Goal: Connect with others: Connect with others

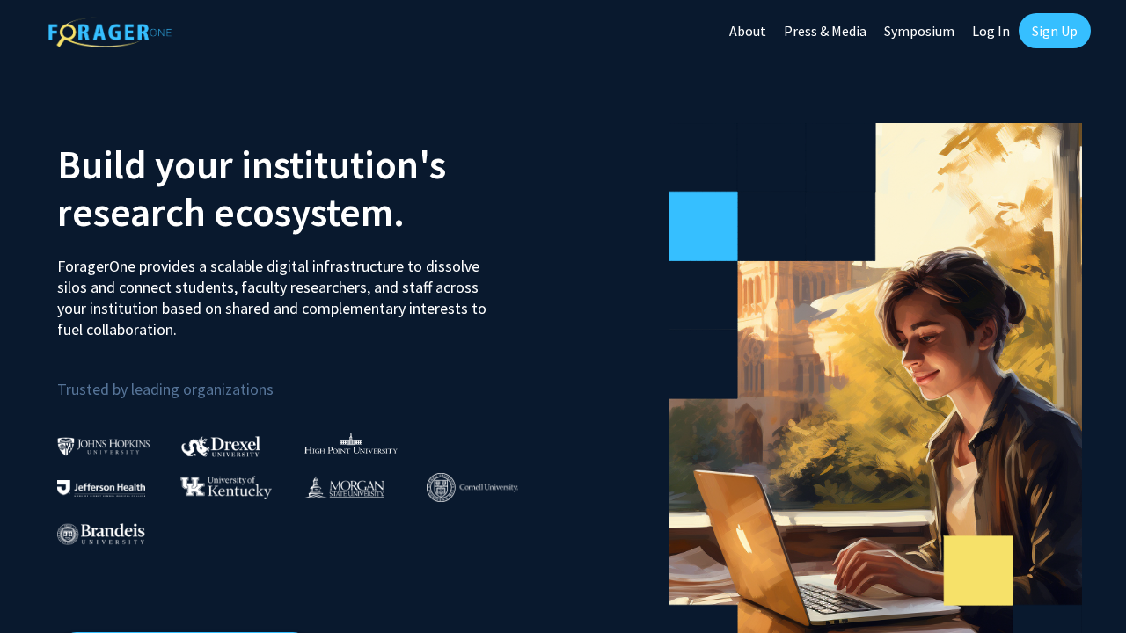
click at [993, 38] on link "Log In" at bounding box center [990, 31] width 55 height 62
select select
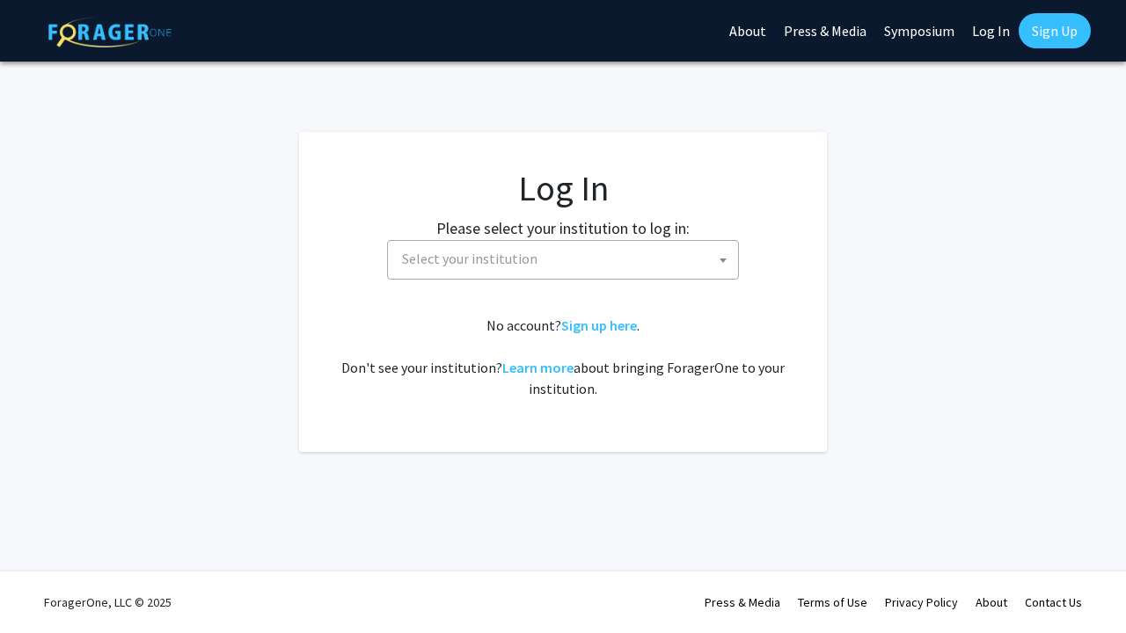
click at [520, 248] on span "Select your institution" at bounding box center [566, 259] width 343 height 36
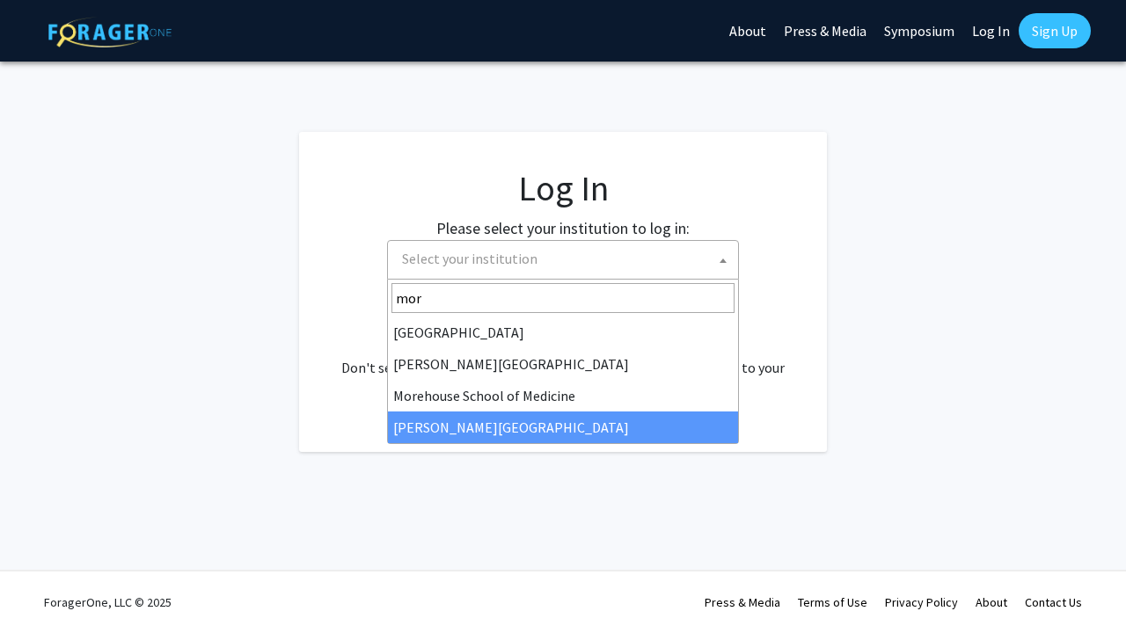
type input "mor"
select select "20"
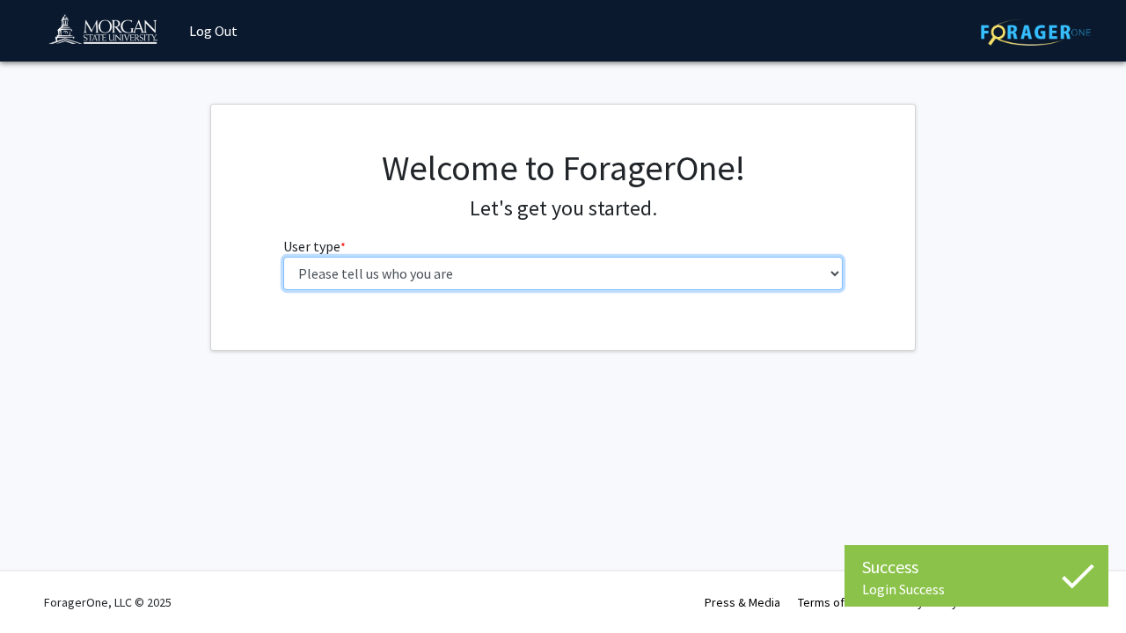
select select "1: undergrad"
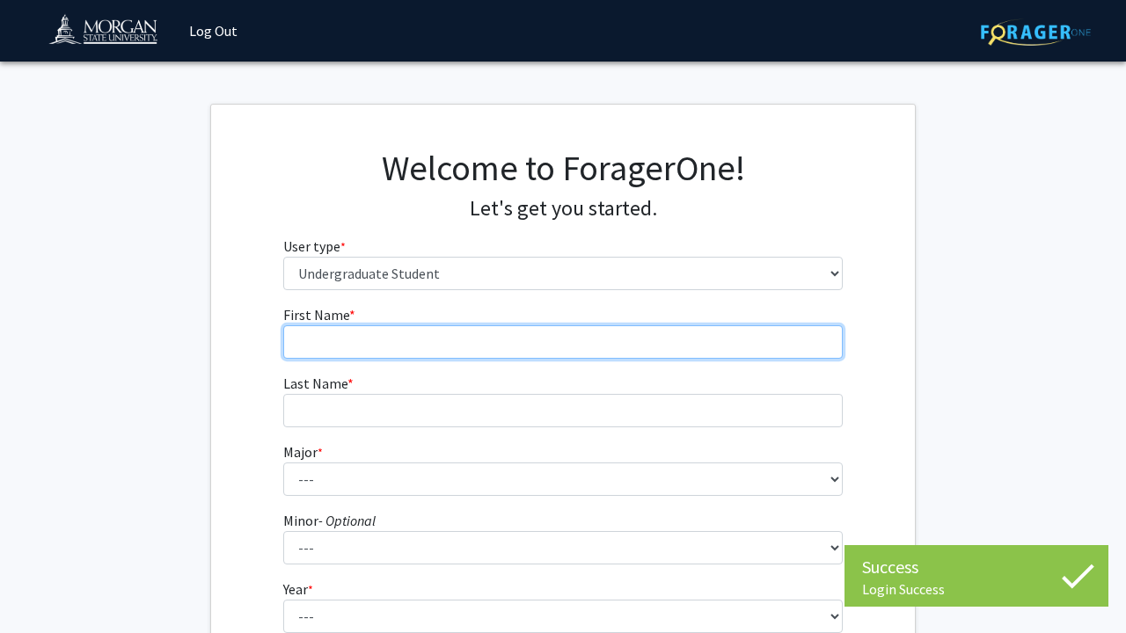
click at [568, 350] on input "First Name * required" at bounding box center [563, 341] width 560 height 33
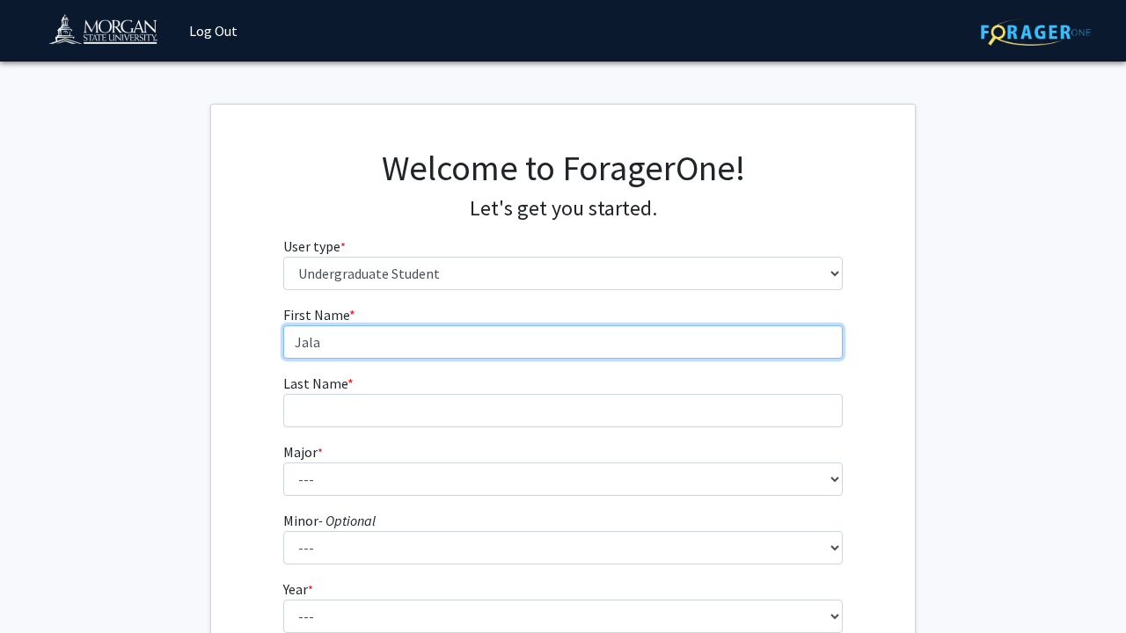
click at [585, 349] on input "Jala" at bounding box center [563, 341] width 560 height 33
type input "Jala"
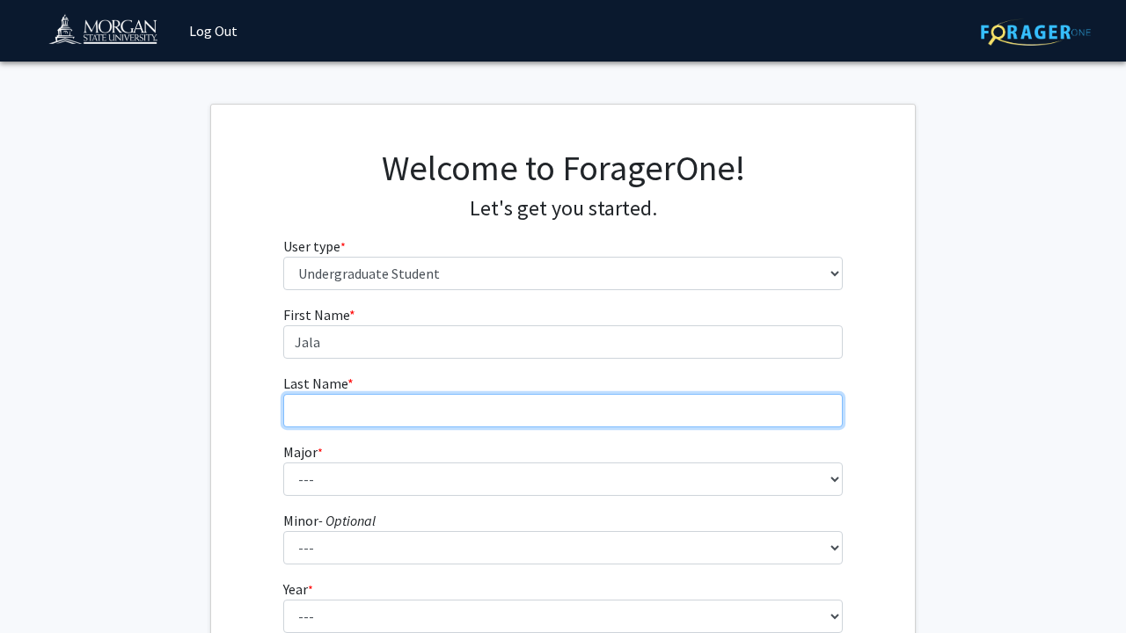
click at [583, 394] on input "Last Name * required" at bounding box center [563, 410] width 560 height 33
type input "[PERSON_NAME]"
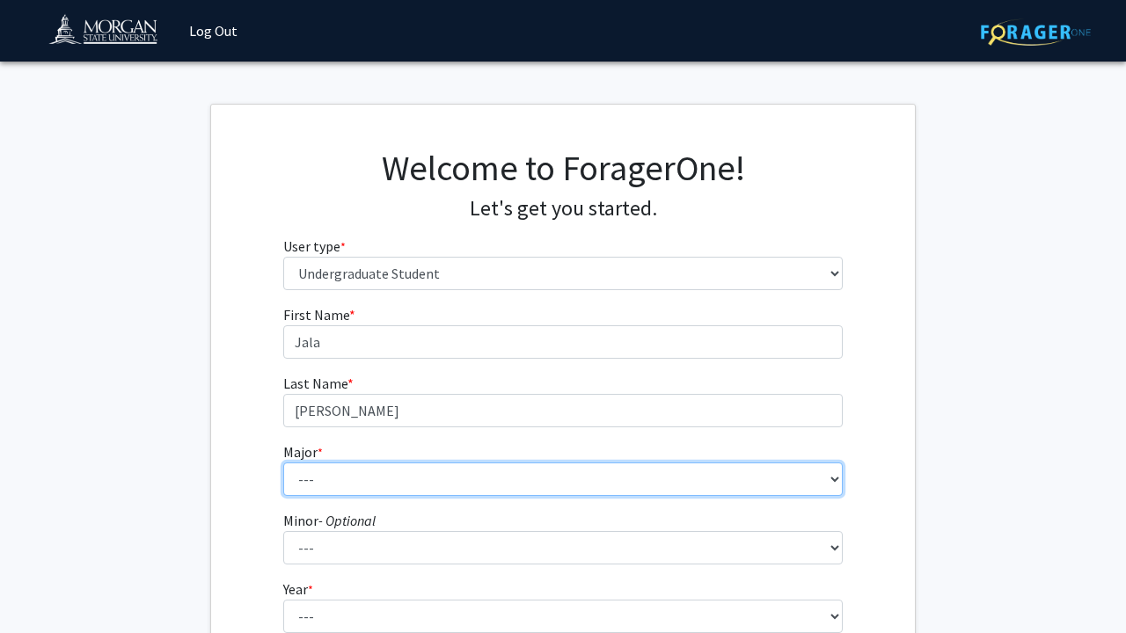
select select "5: 1595"
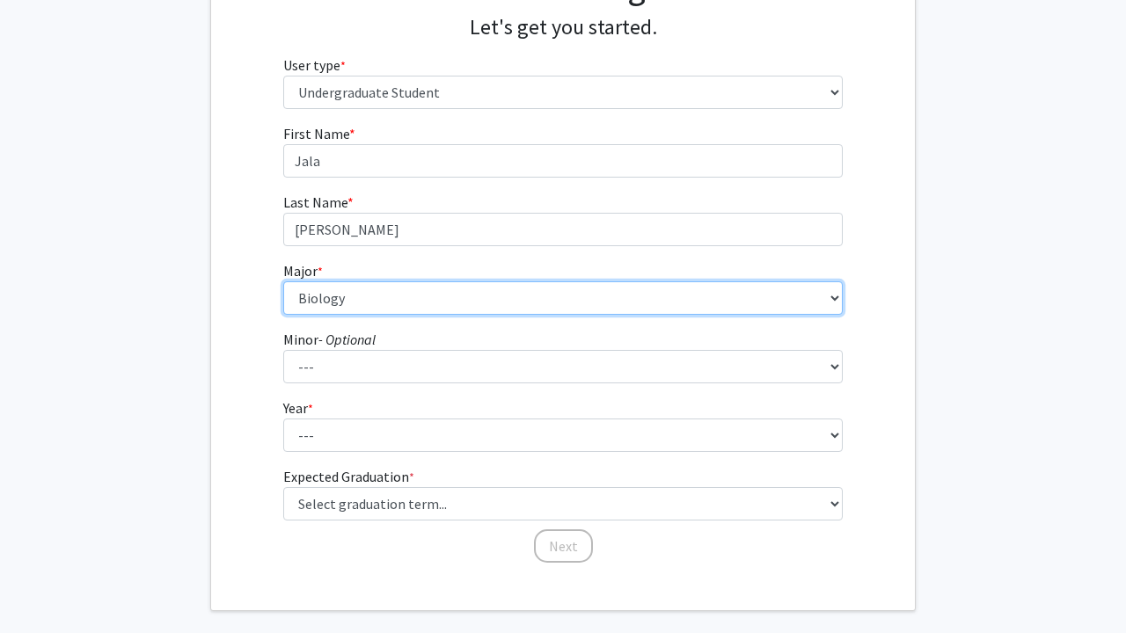
scroll to position [202, 0]
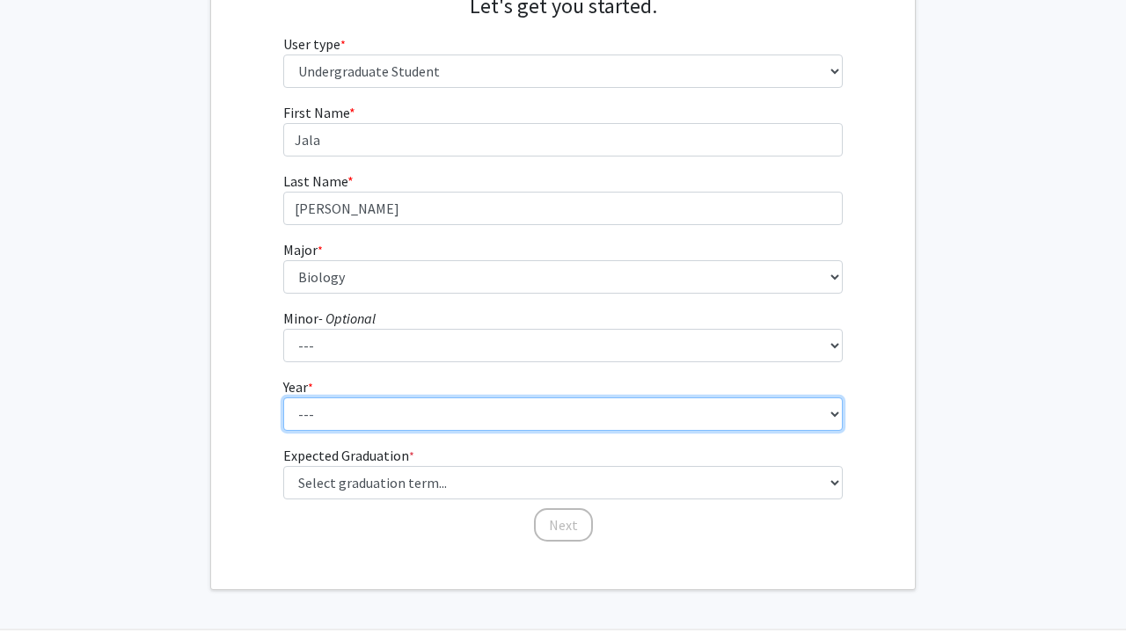
select select "3: junior"
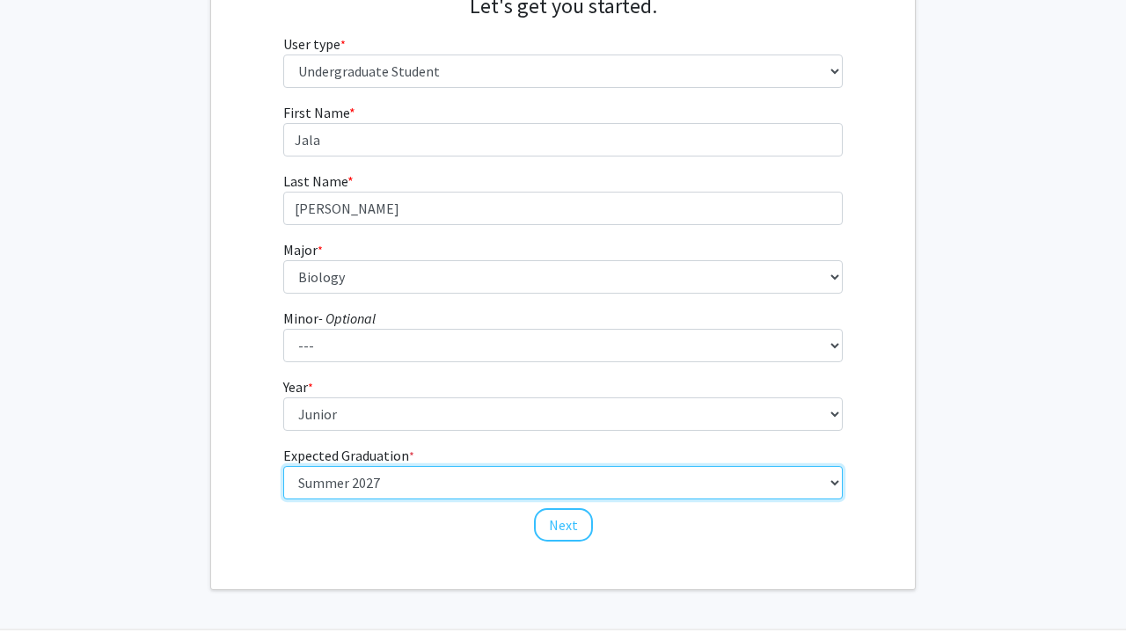
select select "9: spring_2027"
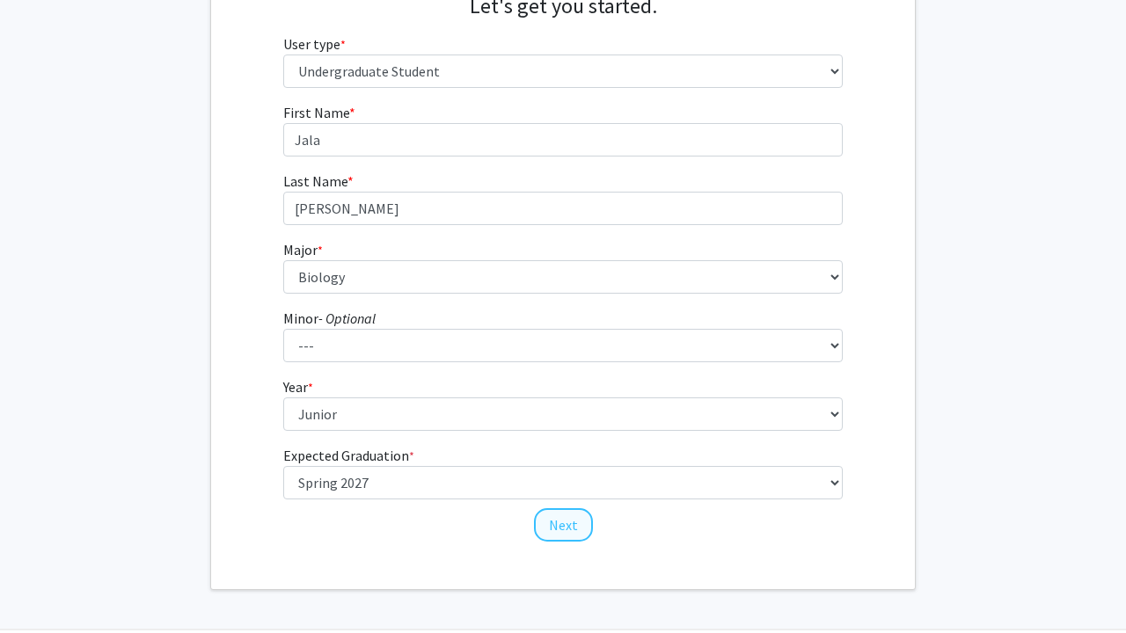
click at [571, 531] on button "Next" at bounding box center [563, 524] width 59 height 33
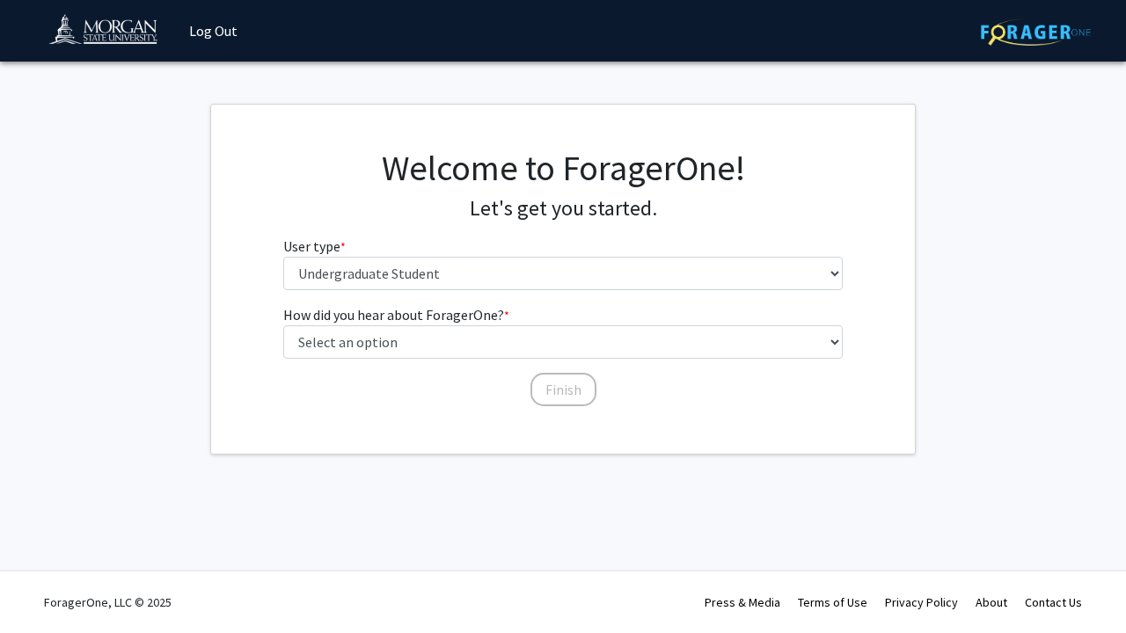
scroll to position [0, 0]
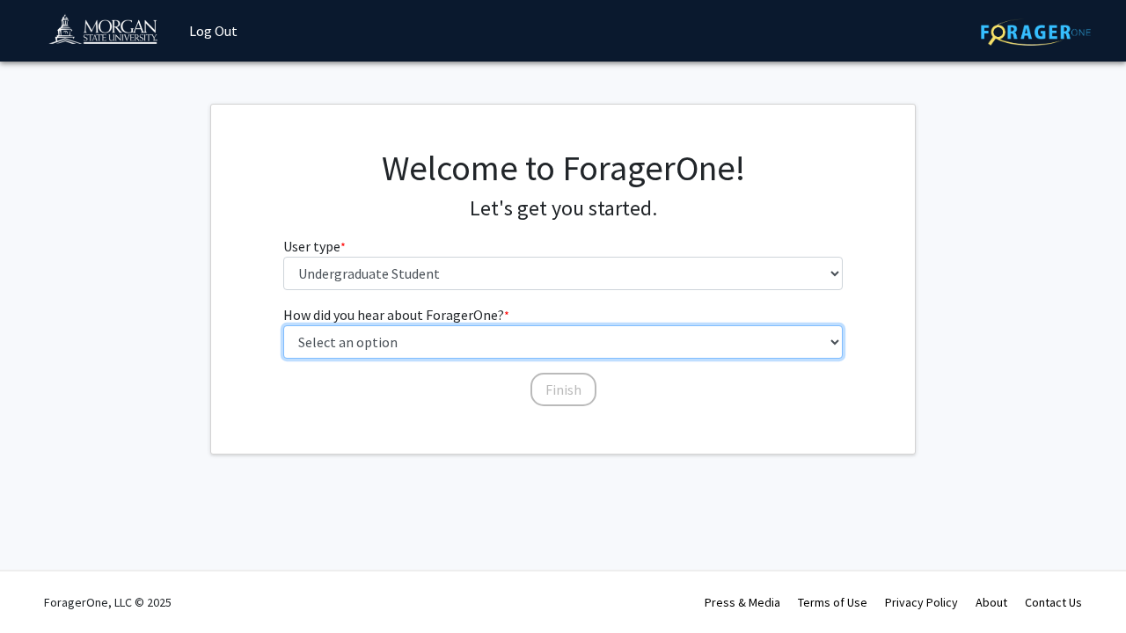
select select "2: faculty_recommendation"
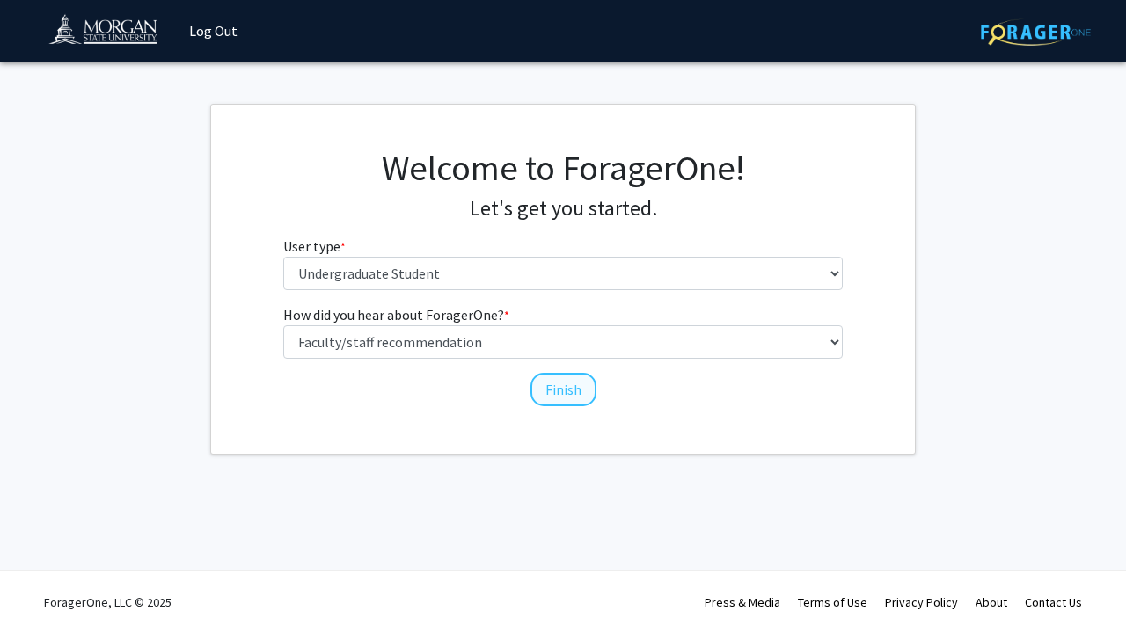
click at [572, 391] on button "Finish" at bounding box center [563, 389] width 66 height 33
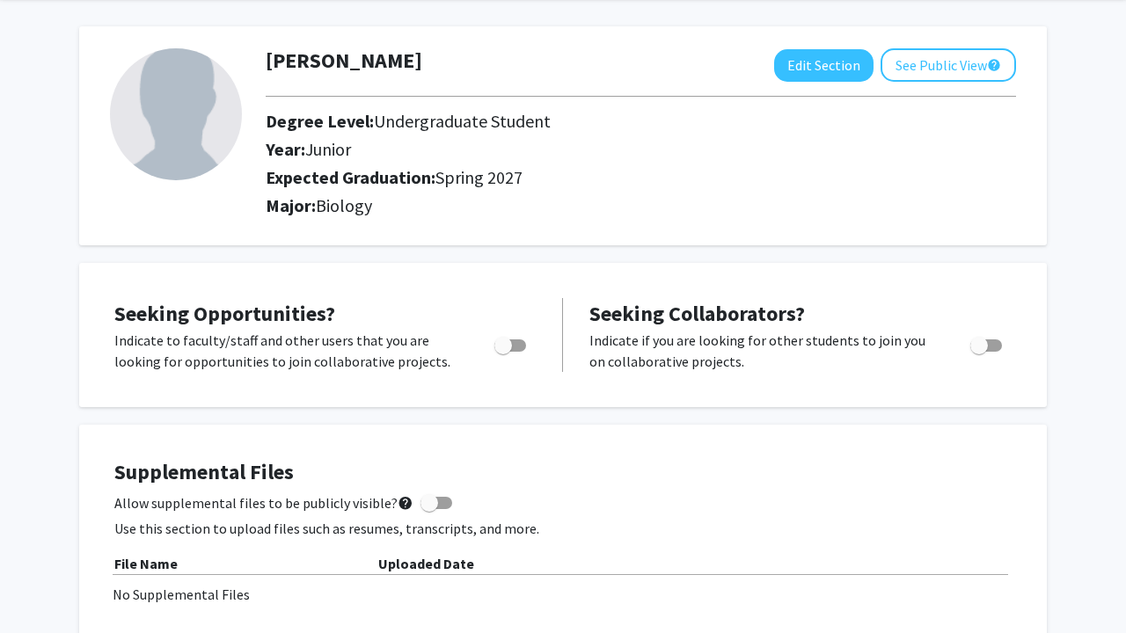
scroll to position [69, 0]
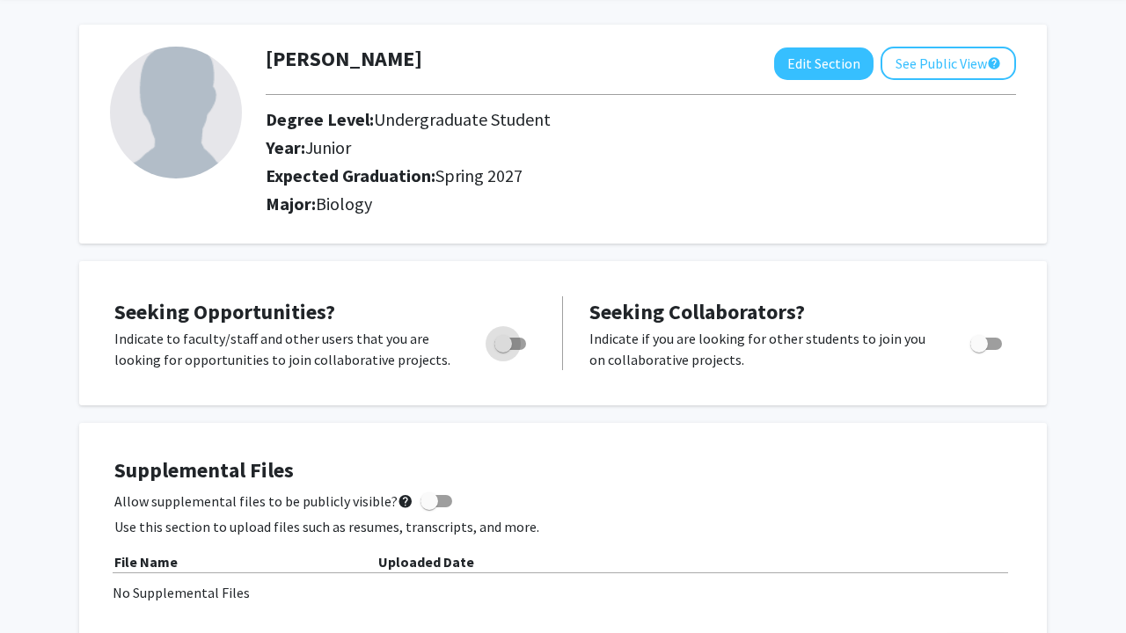
click at [501, 340] on span "Toggle" at bounding box center [503, 344] width 18 height 18
click at [502, 350] on input "Are you actively seeking opportunities?" at bounding box center [502, 350] width 1 height 1
checkbox input "true"
click at [990, 347] on span "Toggle" at bounding box center [986, 344] width 32 height 12
click at [979, 350] on input "Would you like to receive other student requests to work with you?" at bounding box center [978, 350] width 1 height 1
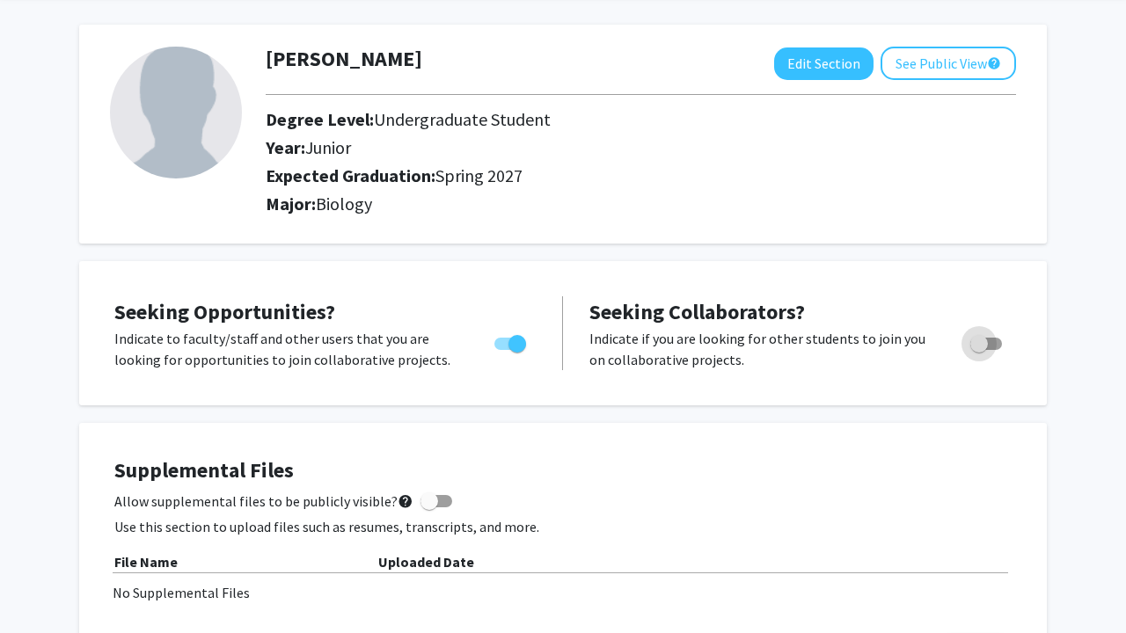
checkbox input "true"
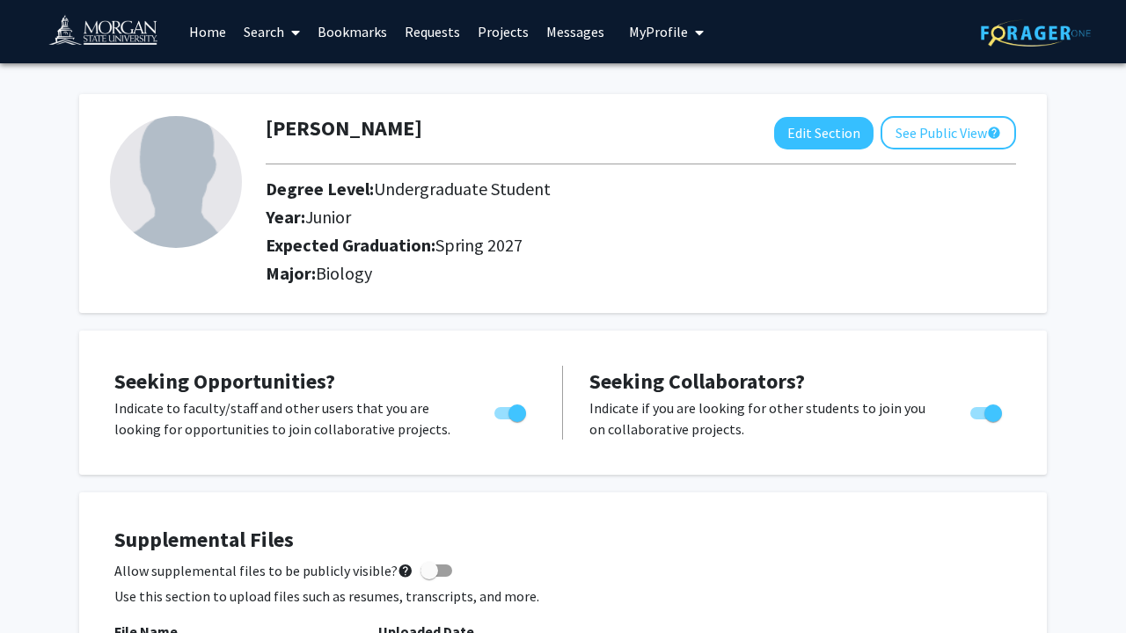
scroll to position [0, 0]
click at [842, 138] on button "Edit Section" at bounding box center [823, 133] width 99 height 33
select select "junior"
select select "37: spring_2027"
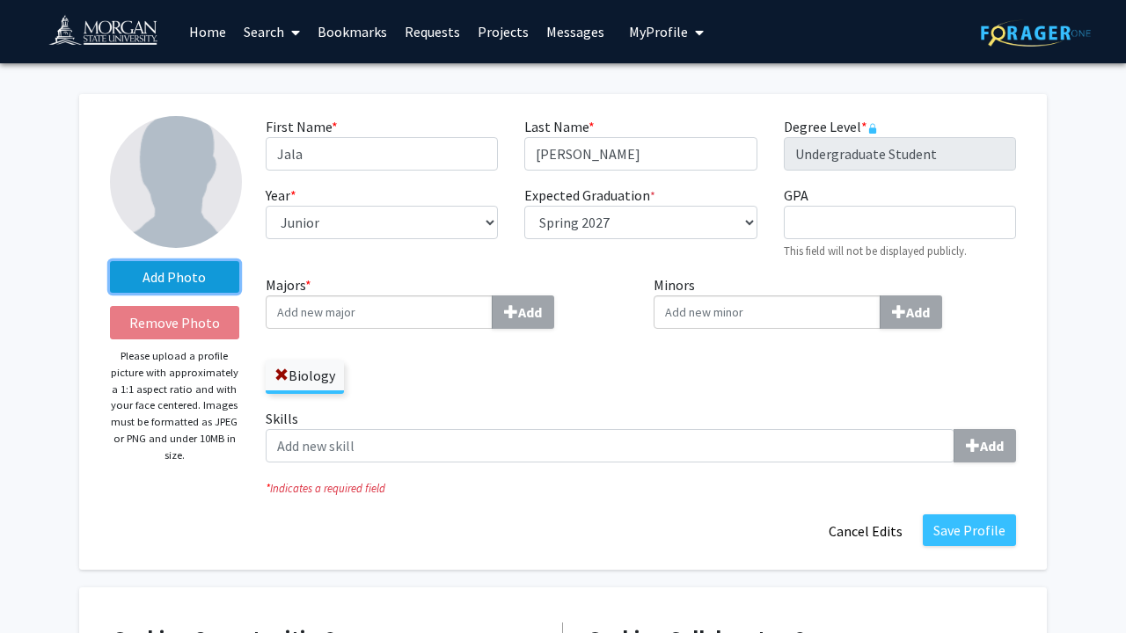
click at [168, 281] on label "Add Photo" at bounding box center [174, 277] width 129 height 32
click at [0, 0] on input "Add Photo" at bounding box center [0, 0] width 0 height 0
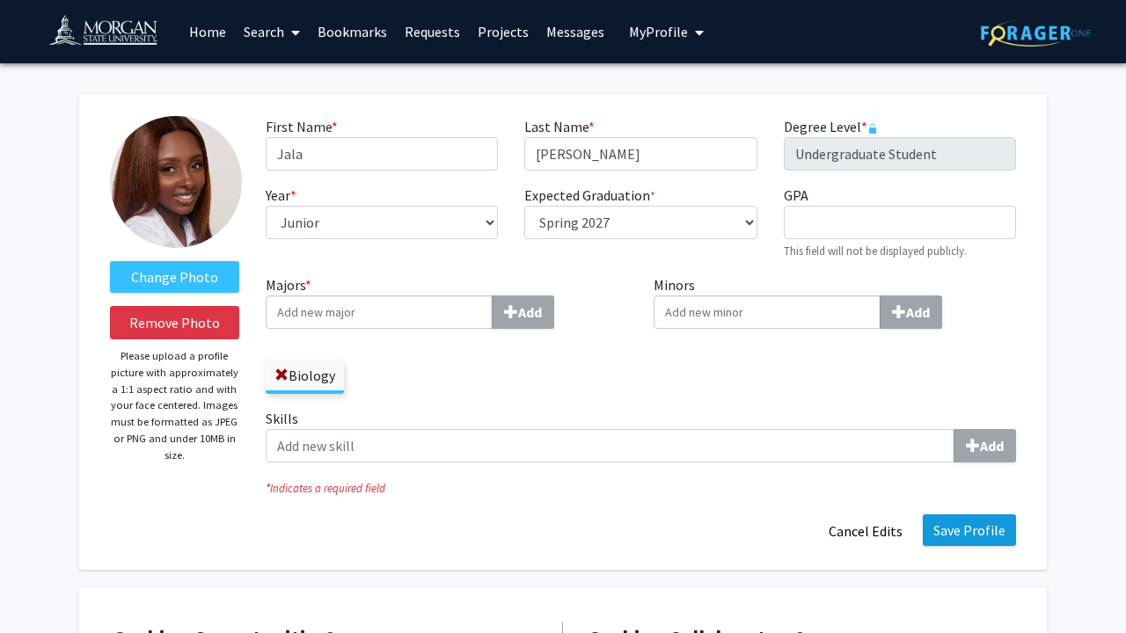
click at [980, 522] on button "Save Profile" at bounding box center [969, 531] width 93 height 32
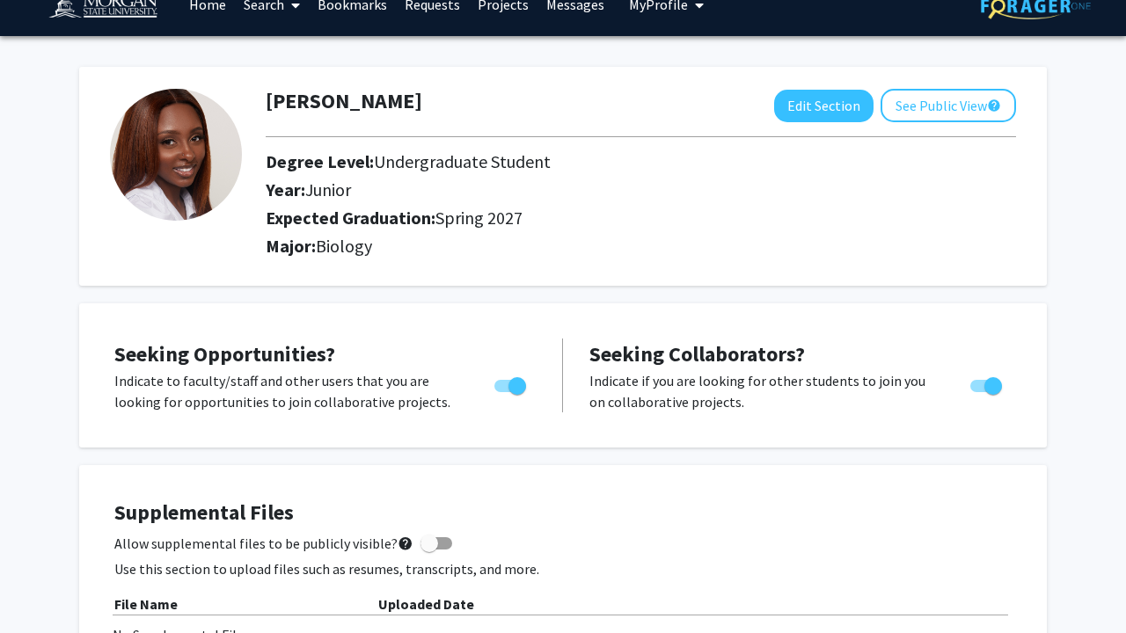
scroll to position [26, 0]
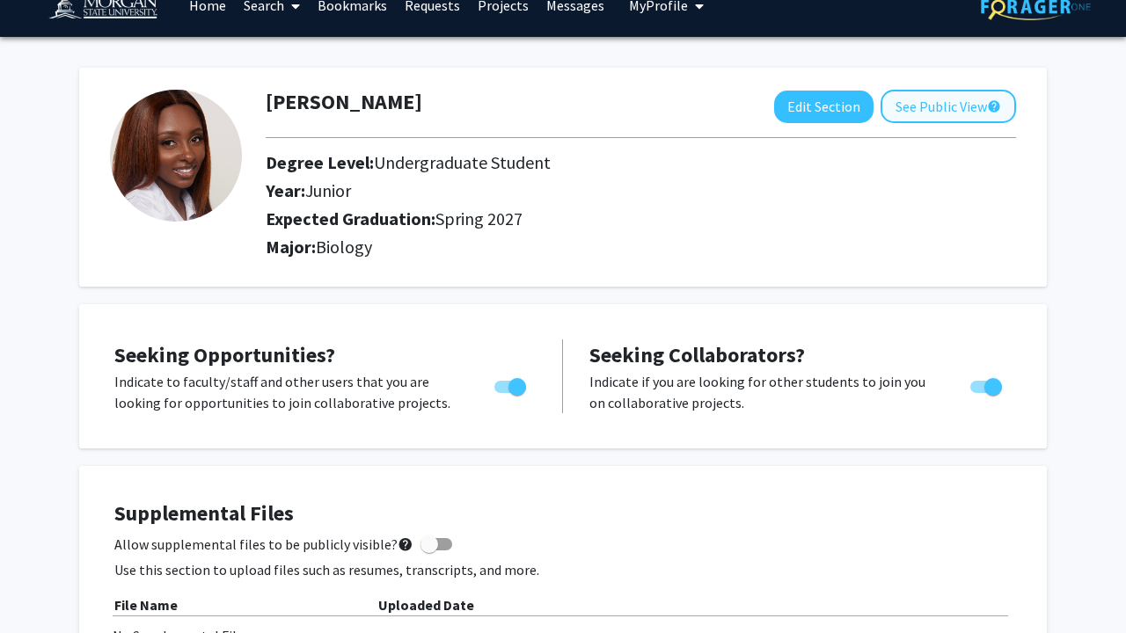
click at [894, 115] on button "See Public View help" at bounding box center [948, 106] width 135 height 33
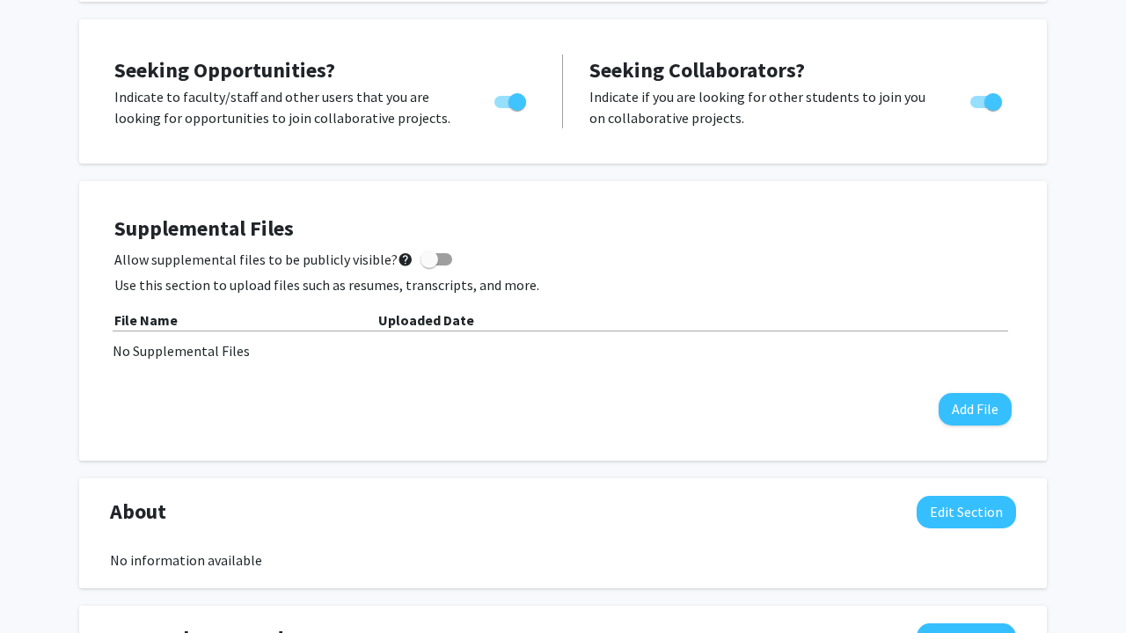
scroll to position [321, 0]
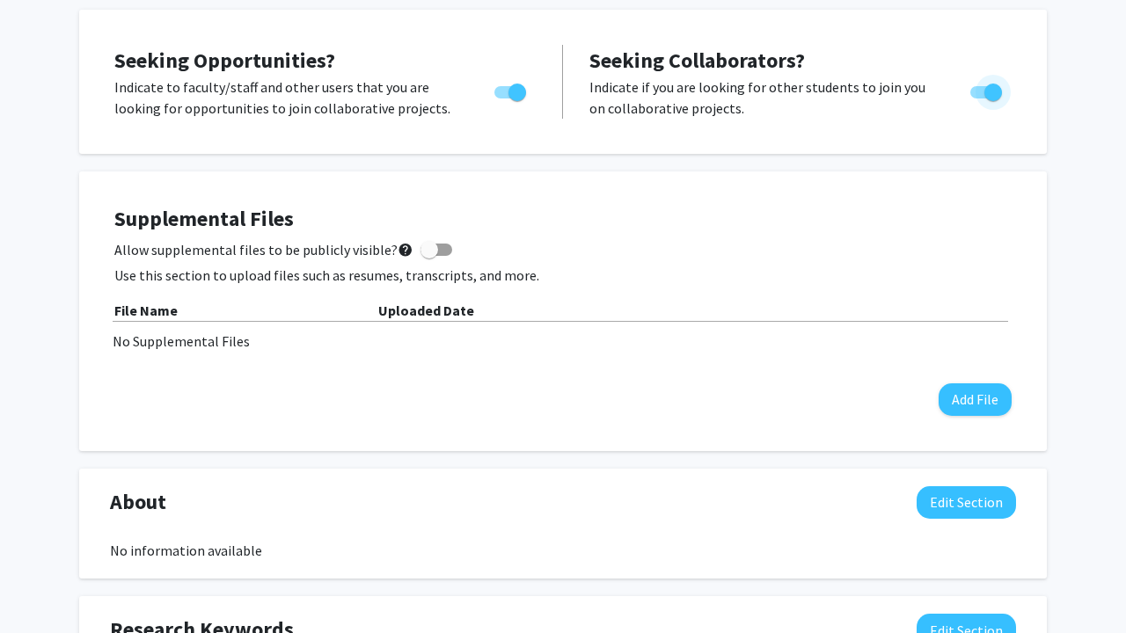
click at [998, 91] on span "Toggle" at bounding box center [993, 93] width 18 height 18
click at [979, 99] on input "Would you like to receive other student requests to work with you?" at bounding box center [978, 99] width 1 height 1
checkbox input "false"
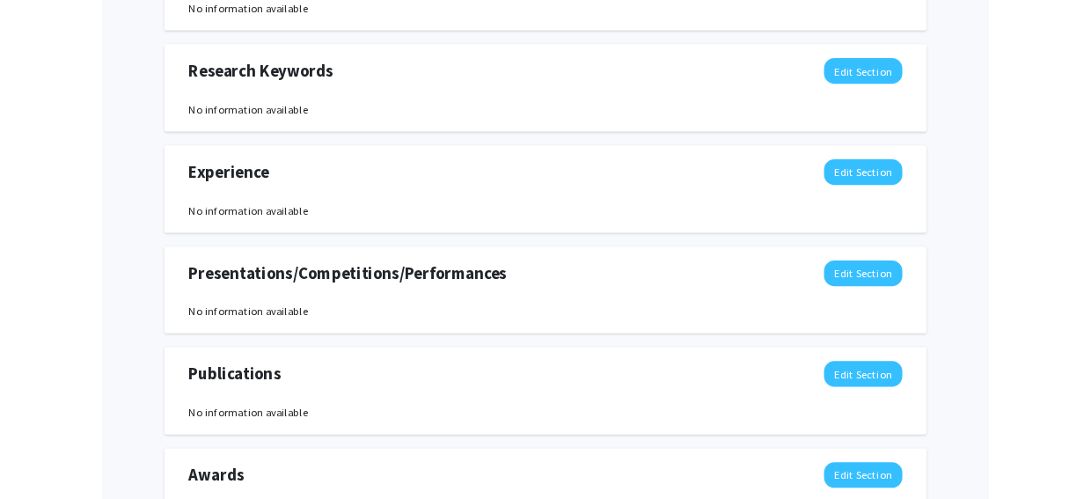
scroll to position [865, 0]
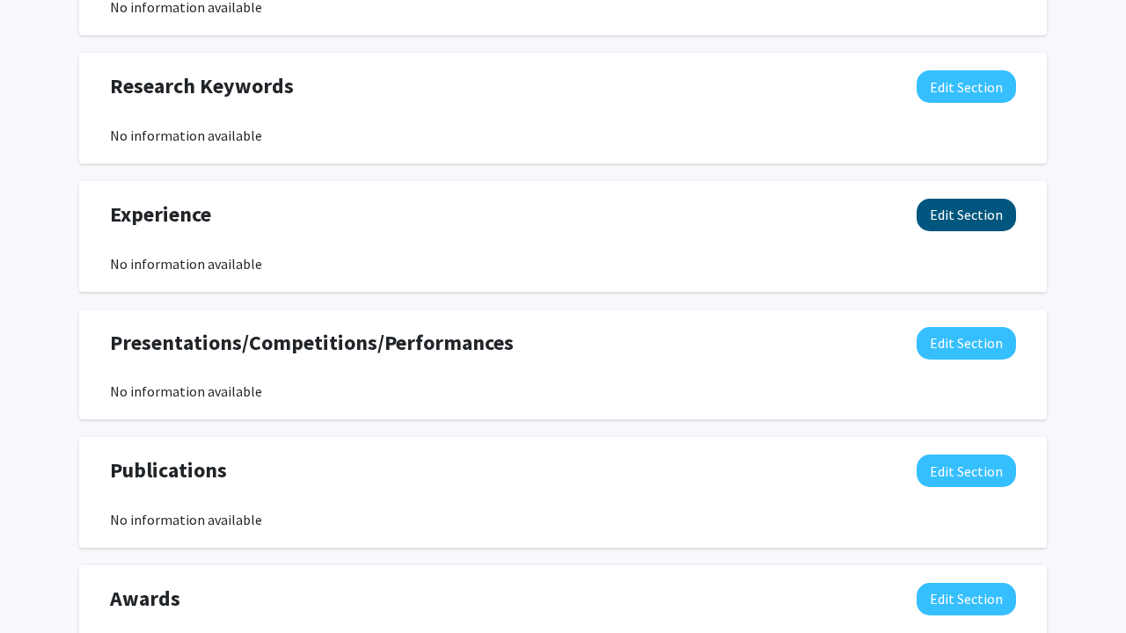
click at [998, 228] on button "Edit Section" at bounding box center [966, 215] width 99 height 33
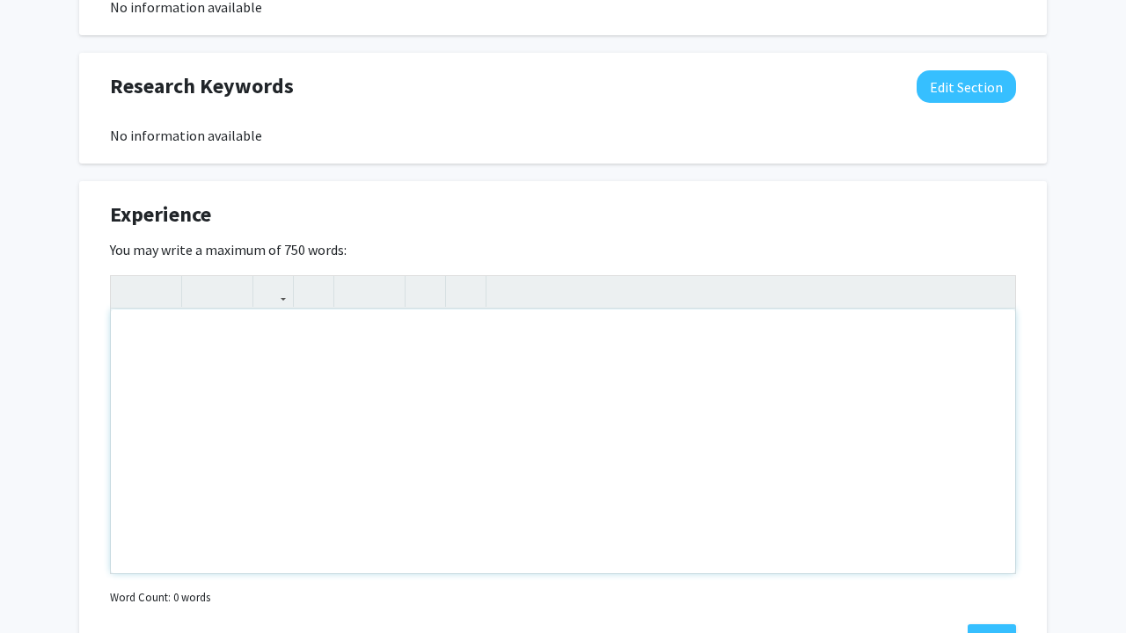
click at [333, 372] on div "Note to users with screen readers: Please deactivate our accessibility plugin f…" at bounding box center [563, 442] width 904 height 264
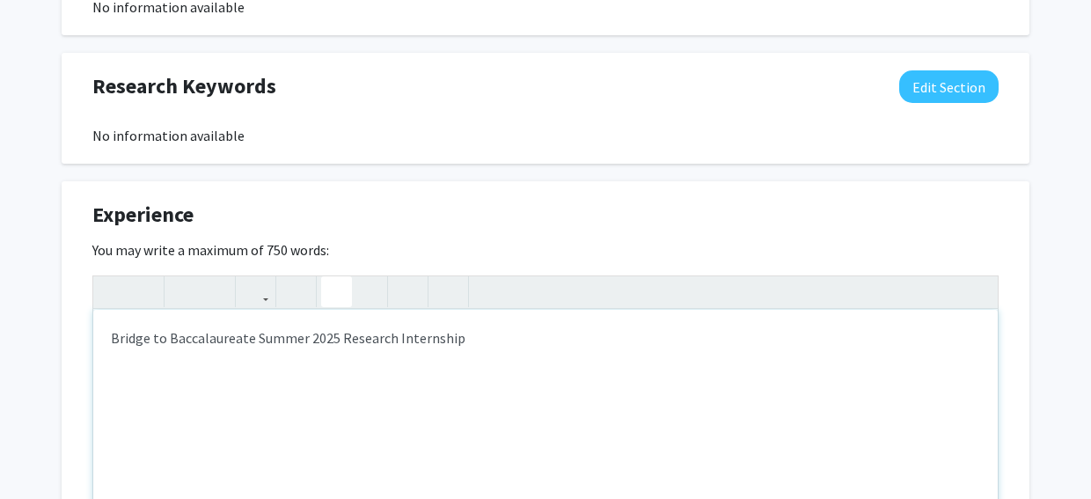
click at [343, 293] on icon "button" at bounding box center [336, 291] width 15 height 29
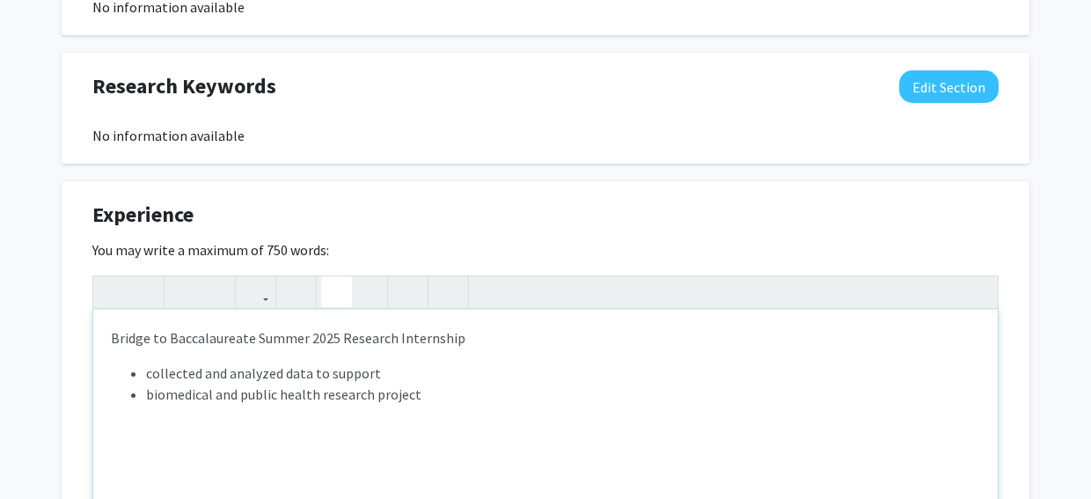
click at [141, 398] on ul "collected and analyzed data to support biomedical and public health research pr…" at bounding box center [545, 383] width 869 height 42
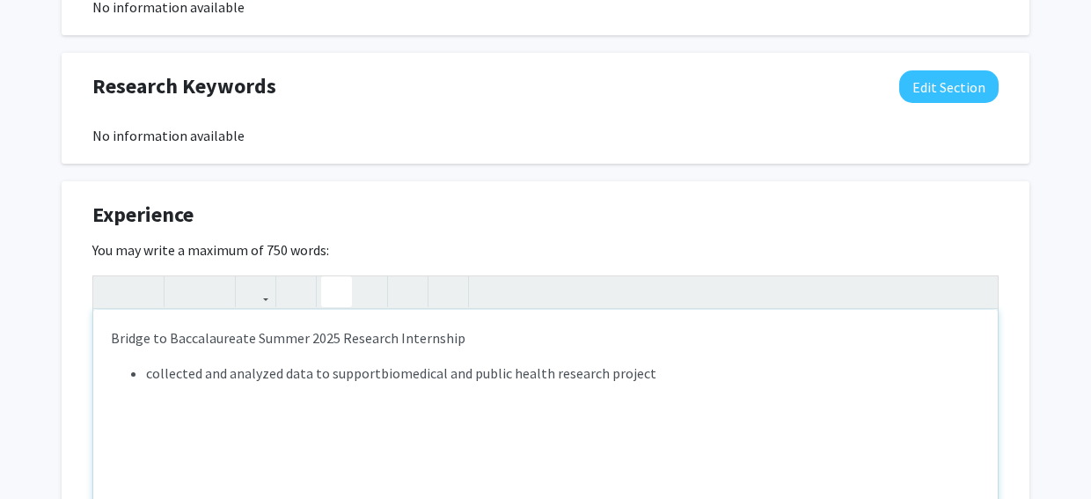
click at [657, 379] on li "collected and analyzed data to support biomedical and public health research pr…" at bounding box center [563, 372] width 834 height 21
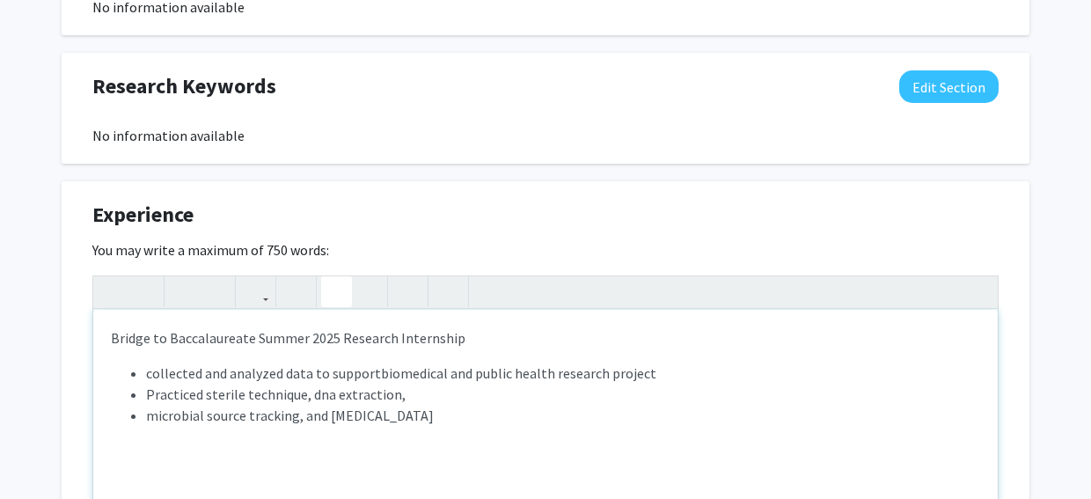
click at [146, 420] on li "microbial source tracking, and [MEDICAL_DATA]" at bounding box center [563, 415] width 834 height 21
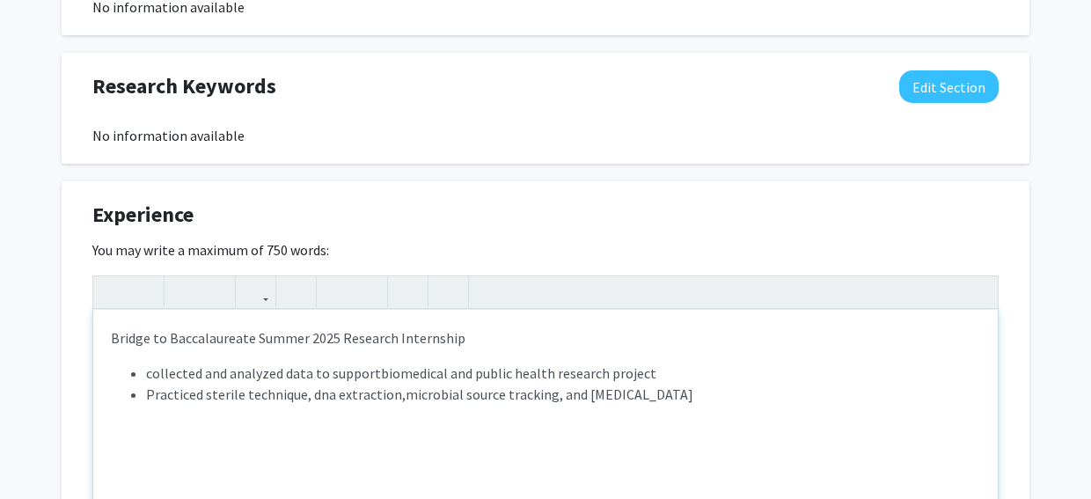
click at [711, 398] on li "Practiced sterile technique, dna extraction, microbial source tracking, and [ME…" at bounding box center [563, 394] width 834 height 21
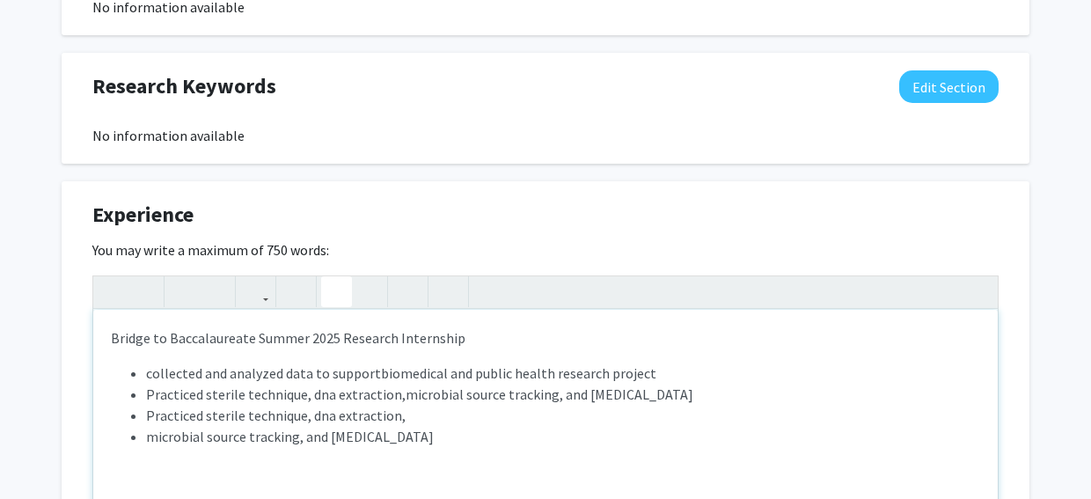
click at [137, 440] on ul "collected and analyzed data to support biomedical and public health research pr…" at bounding box center [545, 404] width 869 height 84
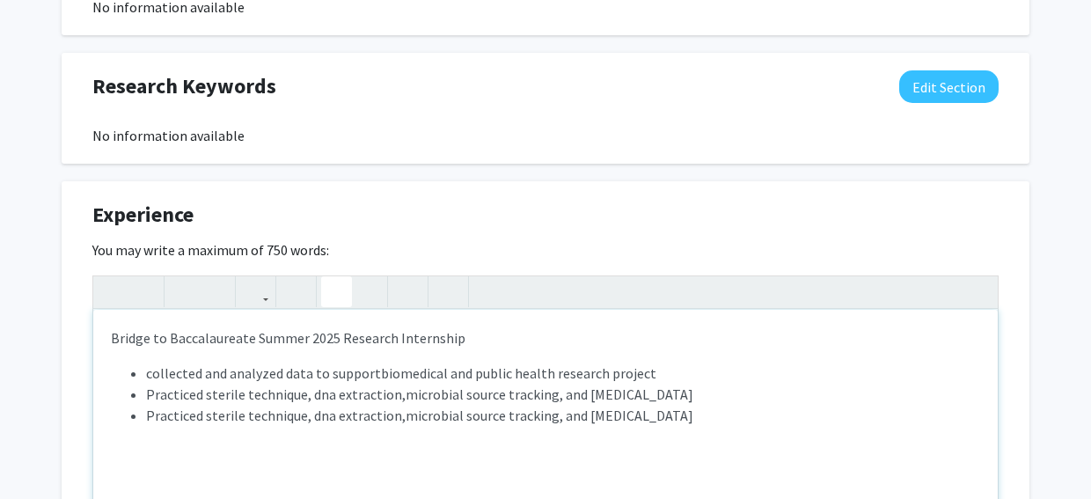
click at [297, 423] on span "Practiced sterile technique, dna extraction," at bounding box center [276, 415] width 260 height 18
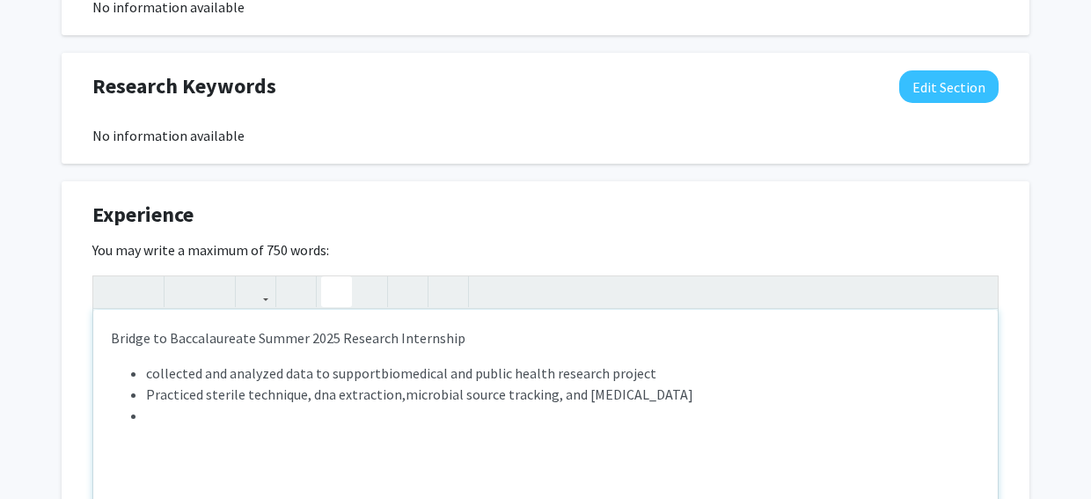
type textarea "<p>Bridge to Baccalaureate Summer 2025 Research Internship&nbsp;</p><p><ul><li>…"
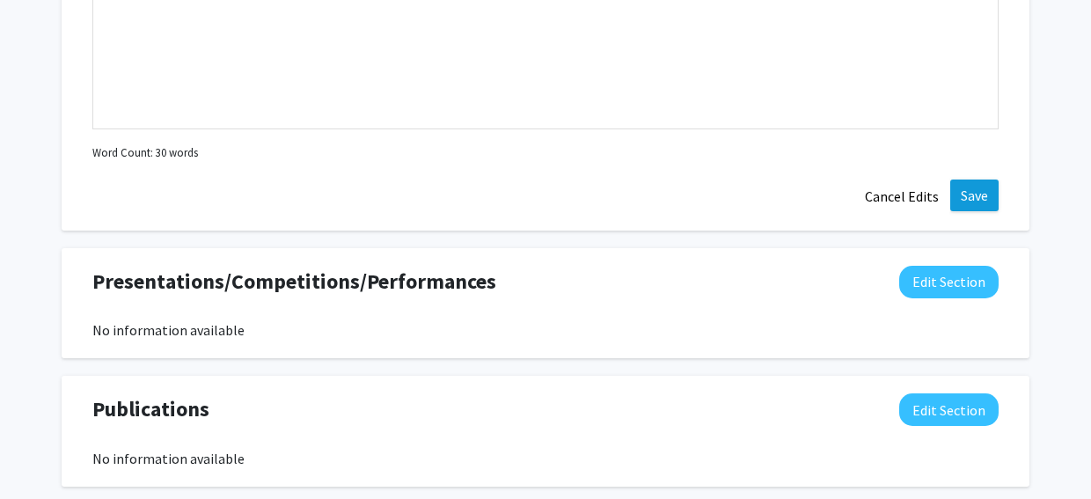
click at [976, 194] on button "Save" at bounding box center [974, 195] width 48 height 32
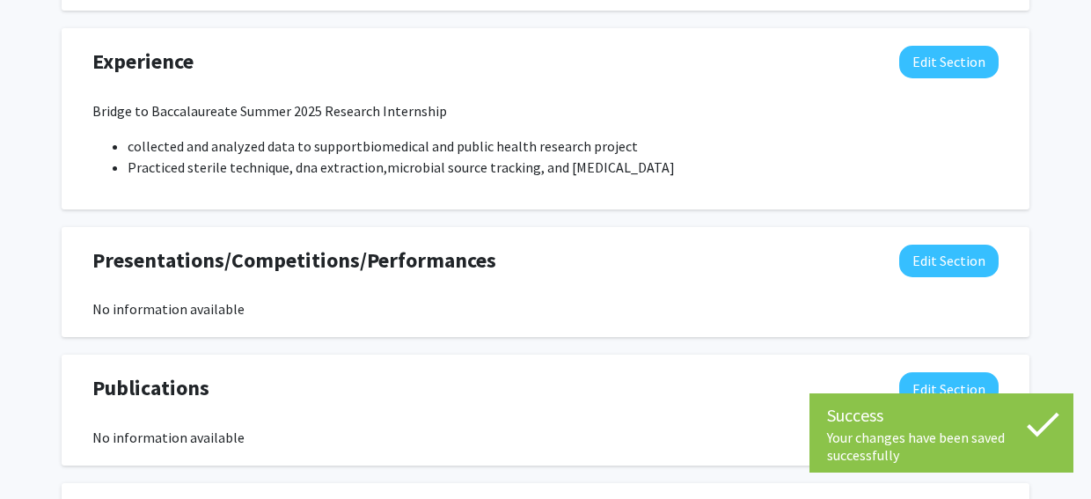
scroll to position [1022, 0]
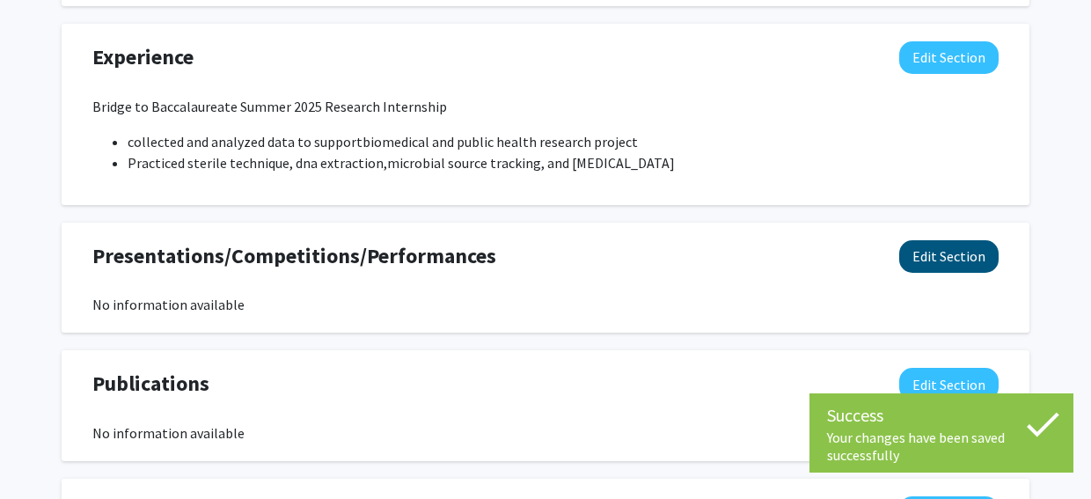
click at [967, 257] on button "Edit Section" at bounding box center [948, 256] width 99 height 33
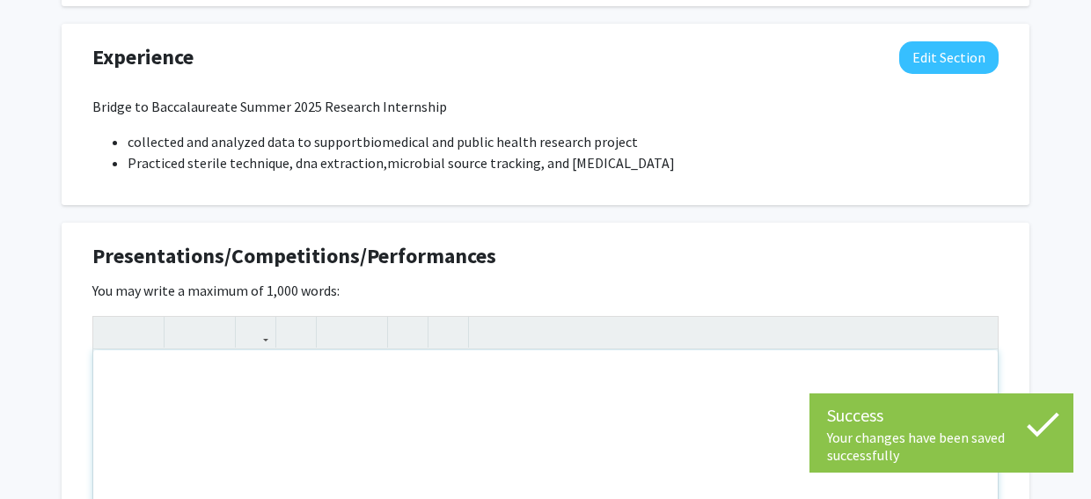
click at [370, 383] on div "Note to users with screen readers: Please deactivate our accessibility plugin f…" at bounding box center [545, 482] width 904 height 264
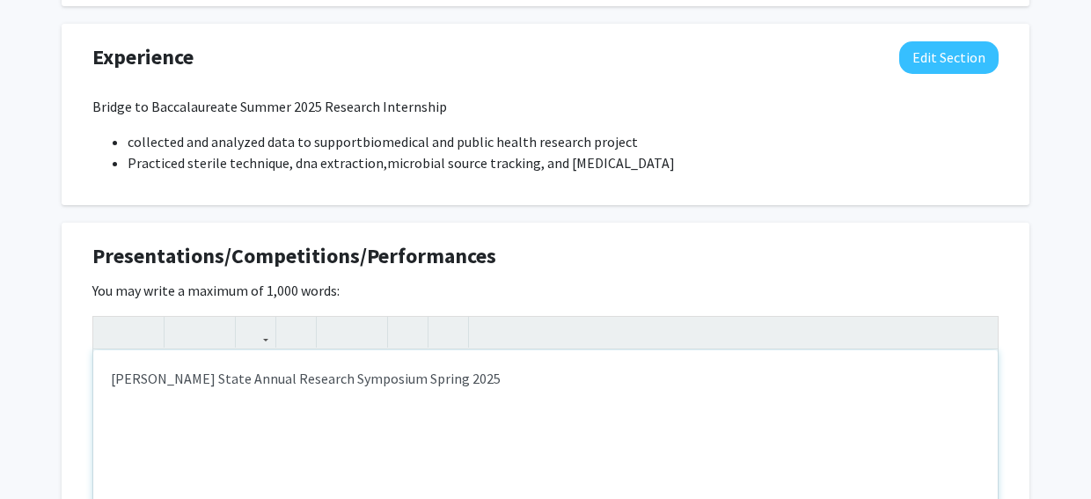
click at [363, 382] on div "[PERSON_NAME] State Annual Research Symposium Spring 2025" at bounding box center [545, 482] width 904 height 264
click at [364, 381] on div "[PERSON_NAME] State Annual Research Symposium- Spring 2025" at bounding box center [545, 482] width 904 height 264
click at [363, 381] on div "[PERSON_NAME] State Annual Research Symposium- Spring 2025" at bounding box center [545, 482] width 904 height 264
type textarea "[PERSON_NAME] State Annual Research Symposium - Spring 2025"
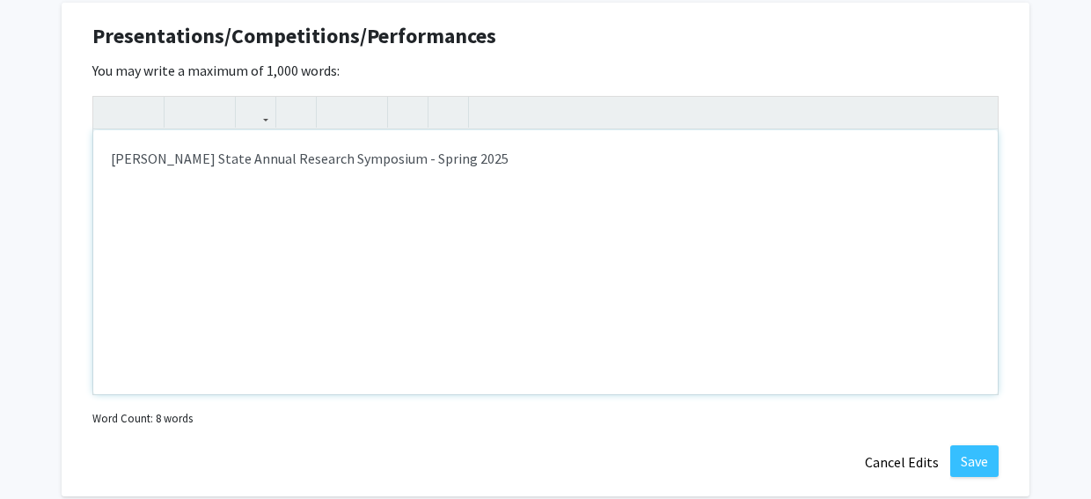
scroll to position [1429, 0]
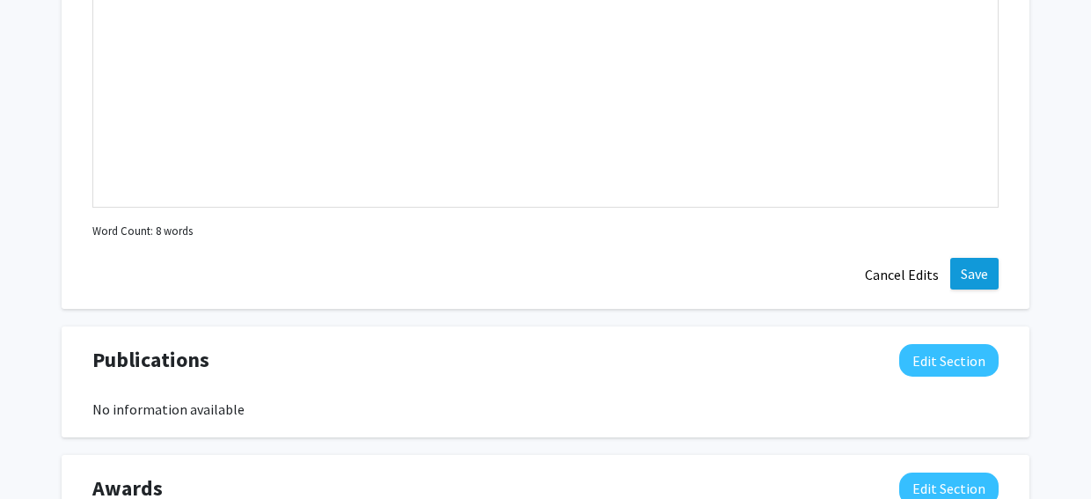
click at [969, 267] on button "Save" at bounding box center [974, 274] width 48 height 32
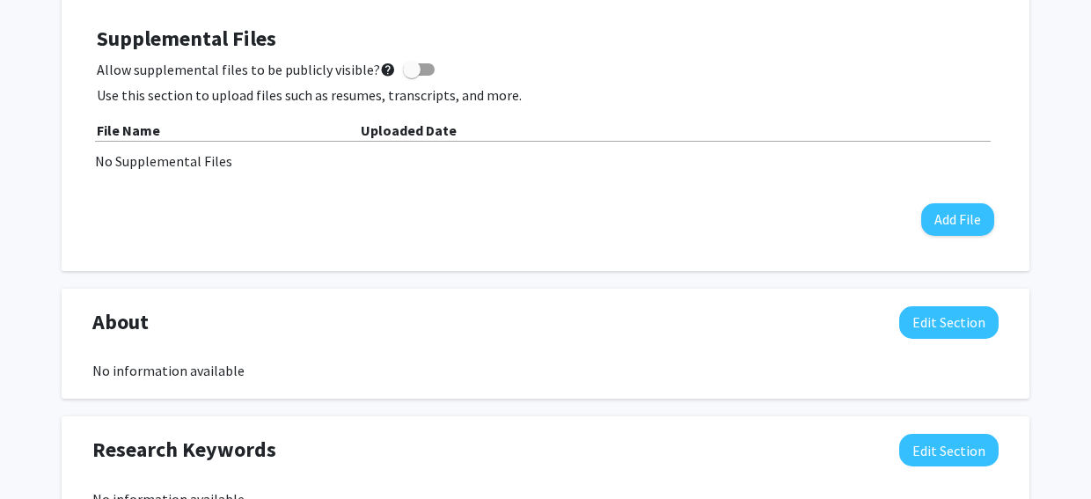
scroll to position [508, 0]
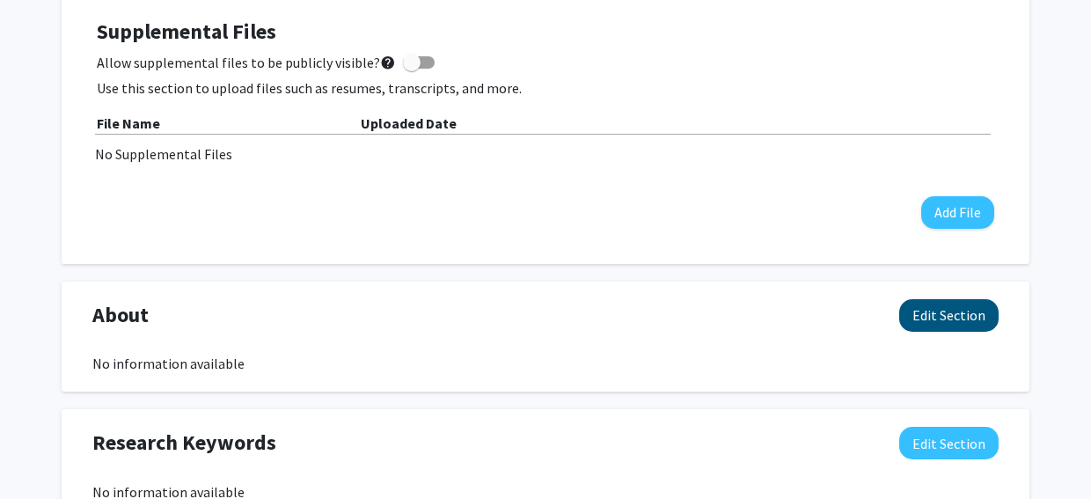
click at [953, 317] on button "Edit Section" at bounding box center [948, 315] width 99 height 33
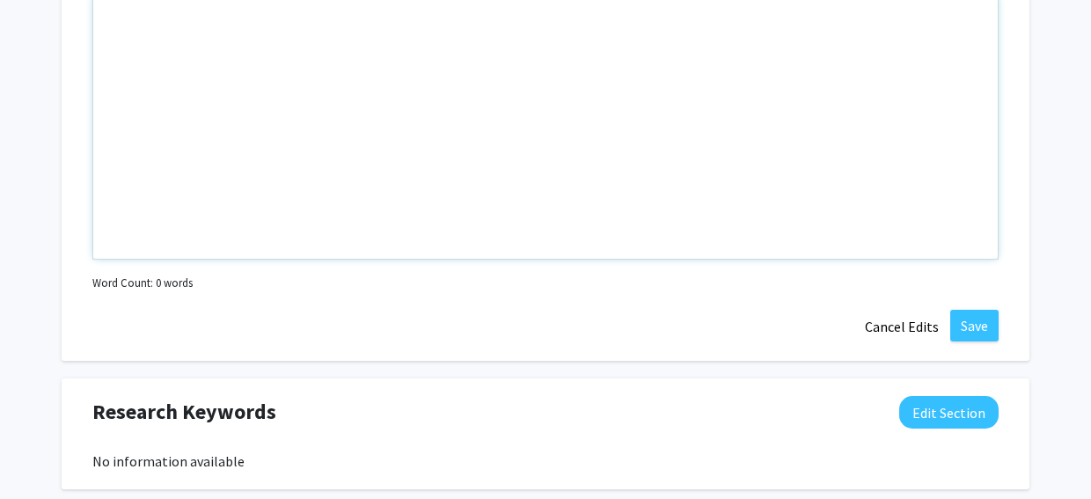
scroll to position [879, 0]
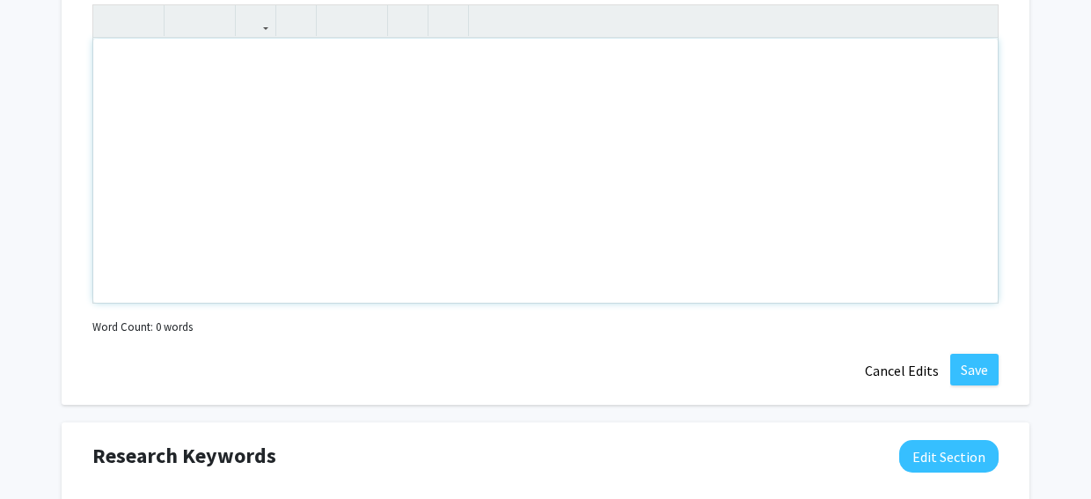
click at [257, 106] on div "Note to users with screen readers: Please deactivate our accessibility plugin f…" at bounding box center [545, 171] width 904 height 264
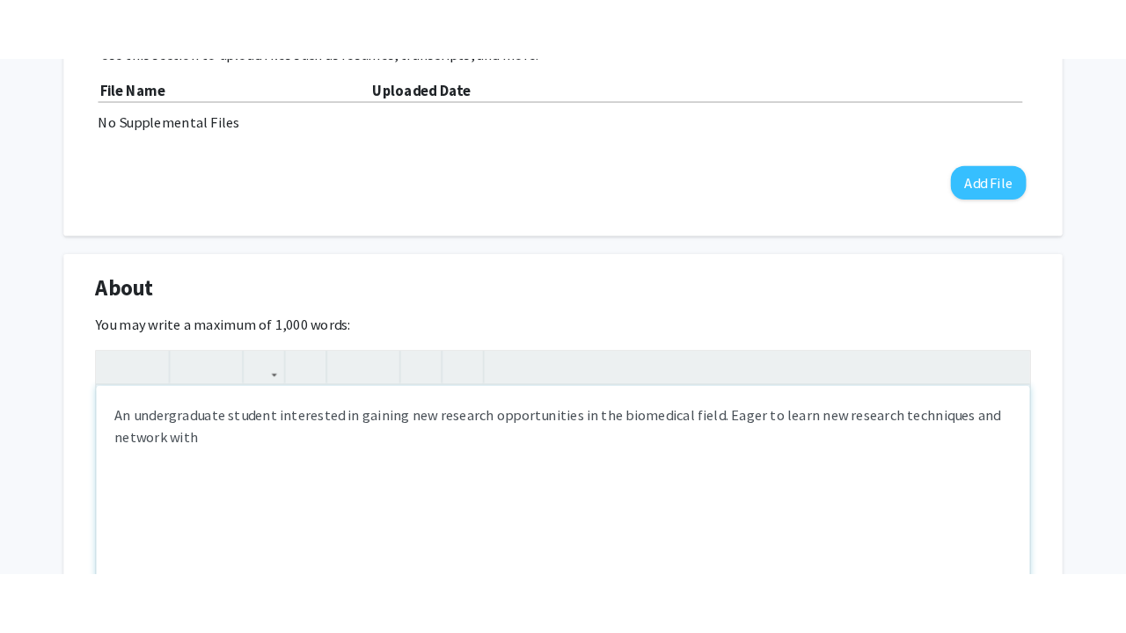
scroll to position [625, 0]
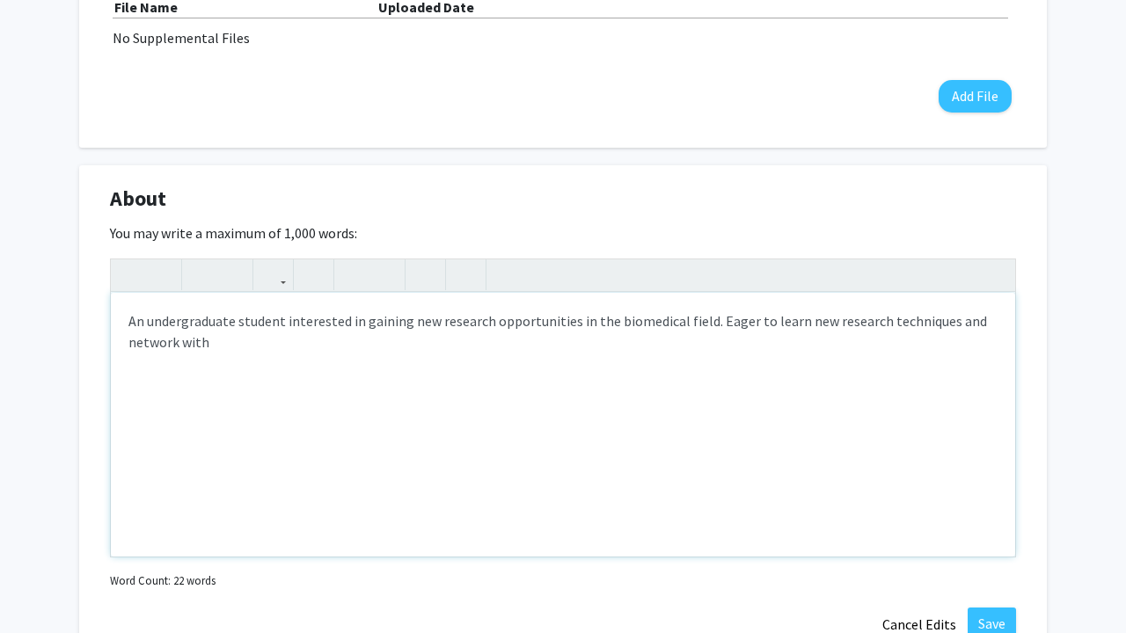
click at [438, 345] on div "An undergraduate student interested in gaining new research opportunities in th…" at bounding box center [563, 425] width 904 height 264
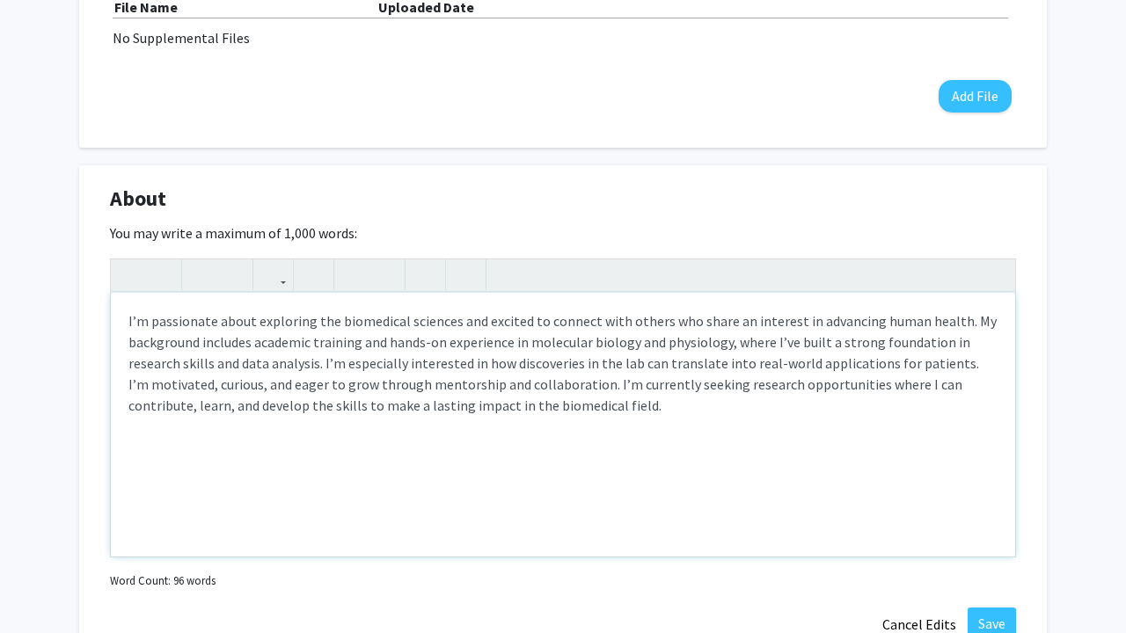
type textarea "<p>I’m passionate about exploring the biomedical sciences and excited to connec…"
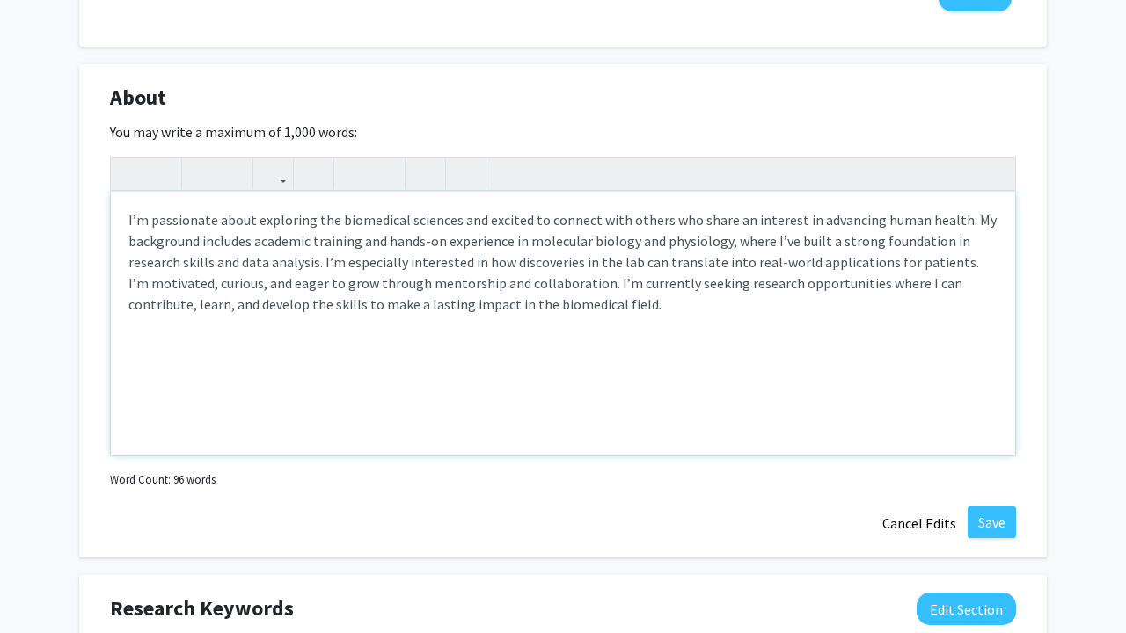
scroll to position [728, 0]
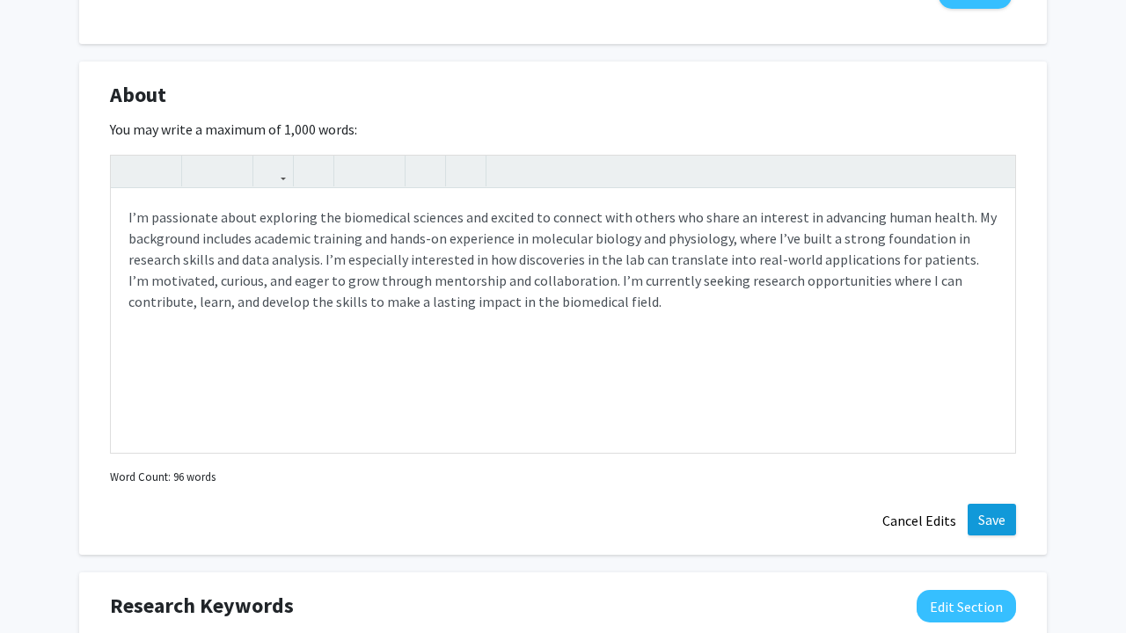
click at [994, 525] on button "Save" at bounding box center [992, 520] width 48 height 32
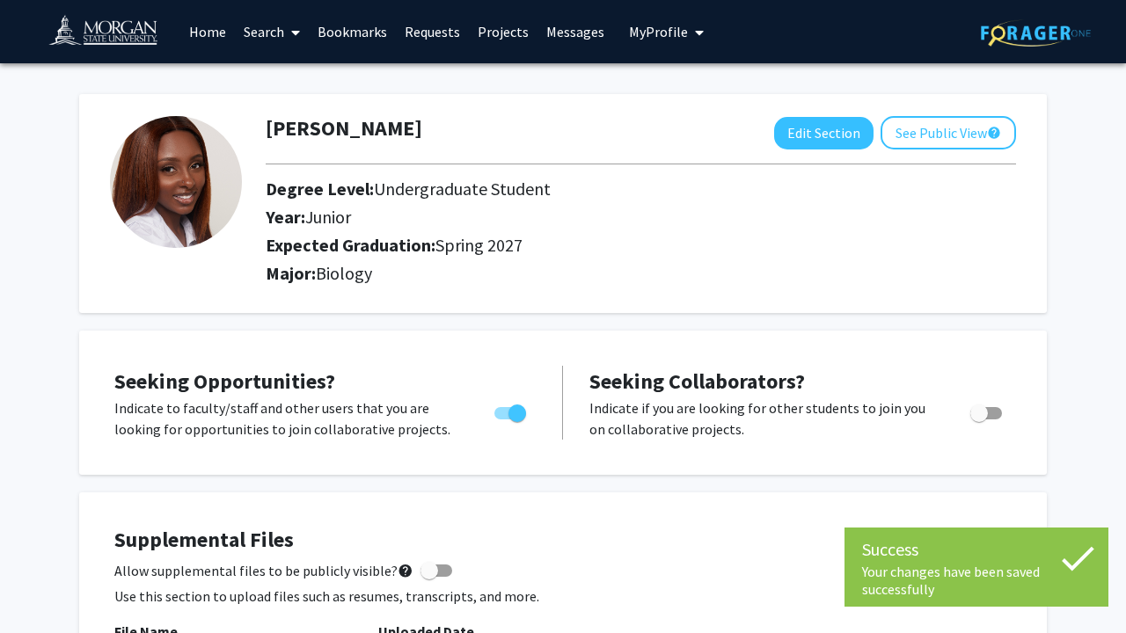
scroll to position [0, 0]
click at [923, 144] on button "See Public View help" at bounding box center [948, 132] width 135 height 33
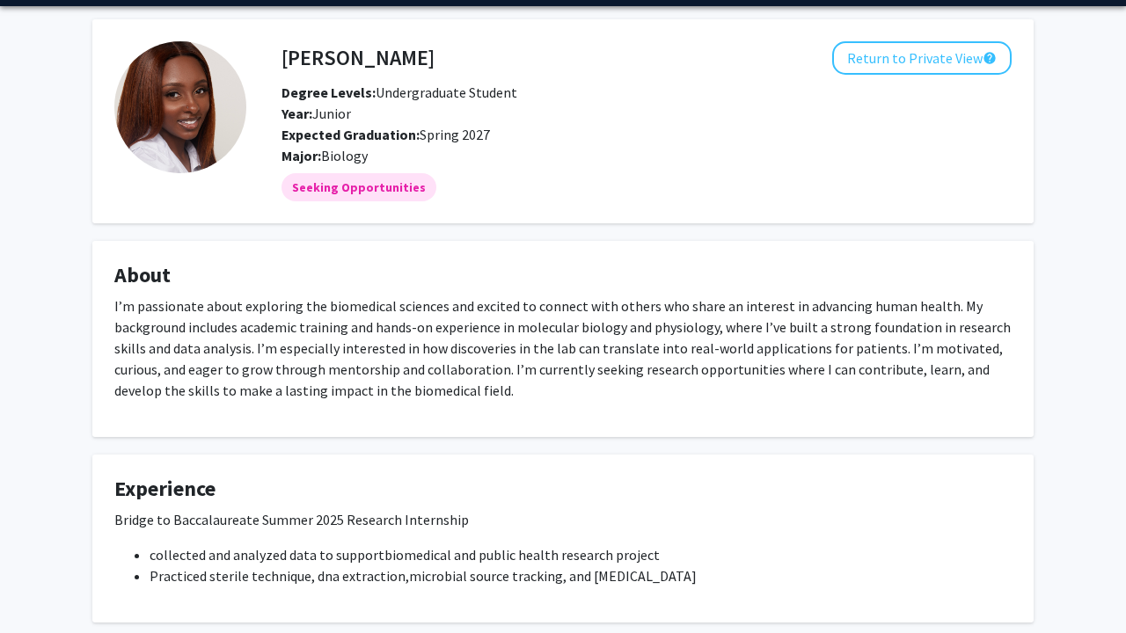
scroll to position [62, 0]
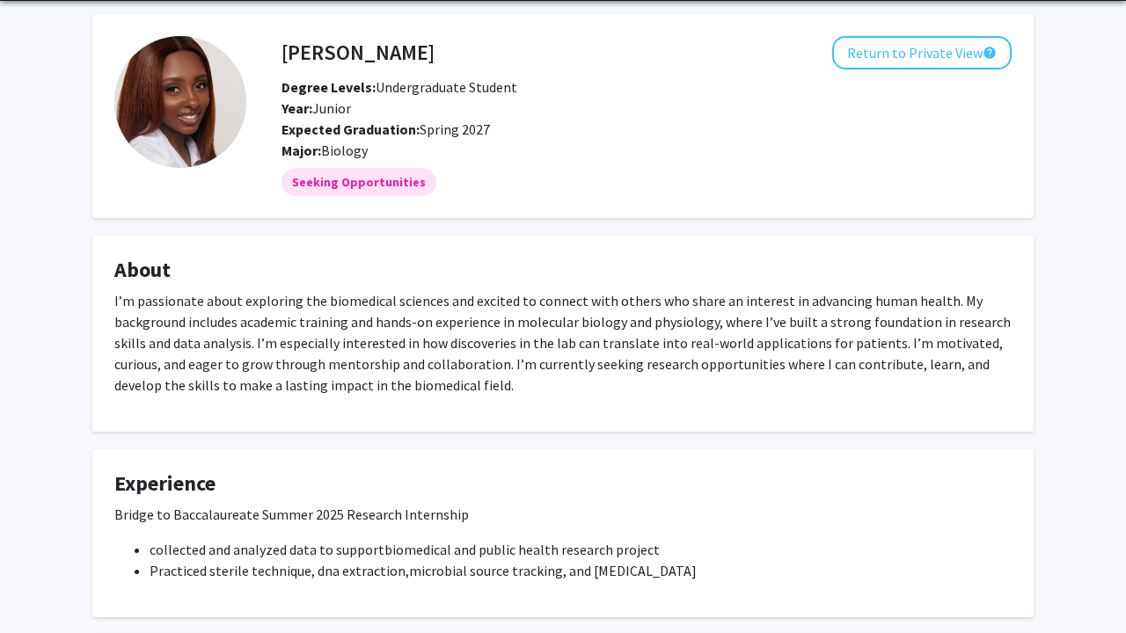
click at [42, 101] on div "Jala Graham Return to Private View help Degree Levels: Undergraduate Student Ye…" at bounding box center [563, 395] width 1126 height 788
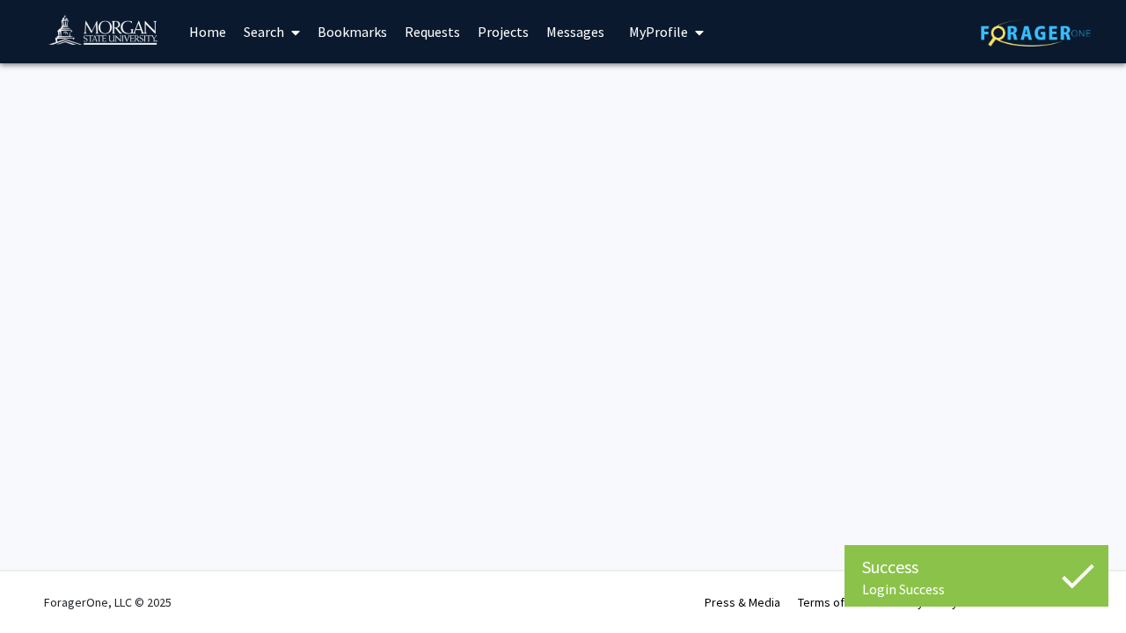
click at [574, 33] on link "Messages" at bounding box center [575, 32] width 76 height 62
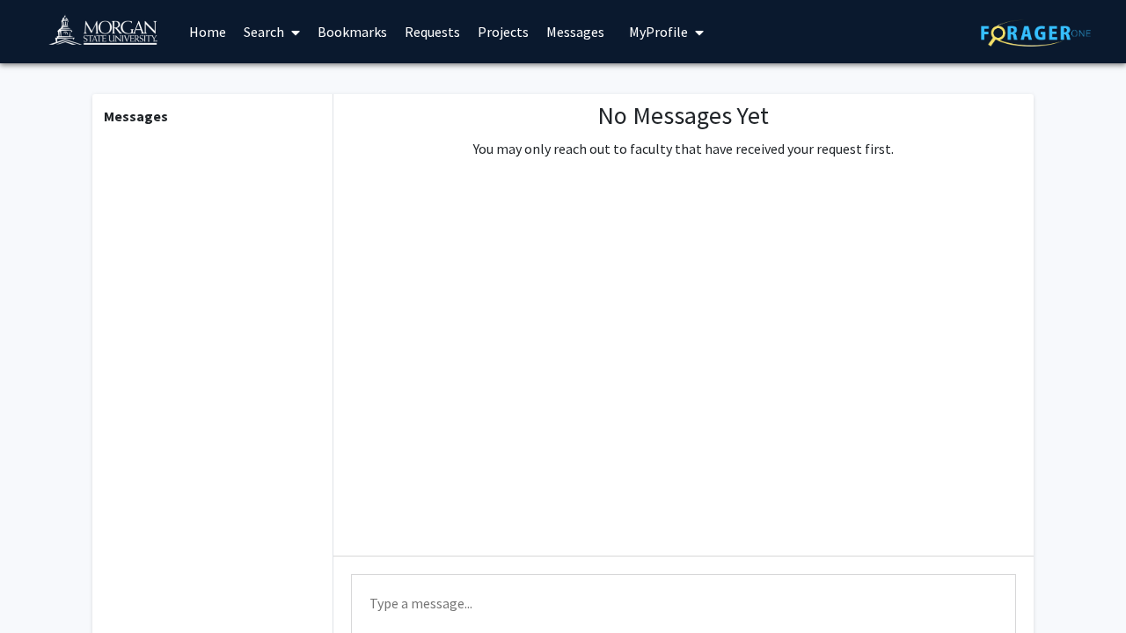
click at [157, 204] on div "Messages" at bounding box center [211, 402] width 243 height 616
click at [271, 36] on link "Search" at bounding box center [272, 32] width 74 height 62
click at [292, 85] on span "Faculty/Staff" at bounding box center [299, 80] width 129 height 35
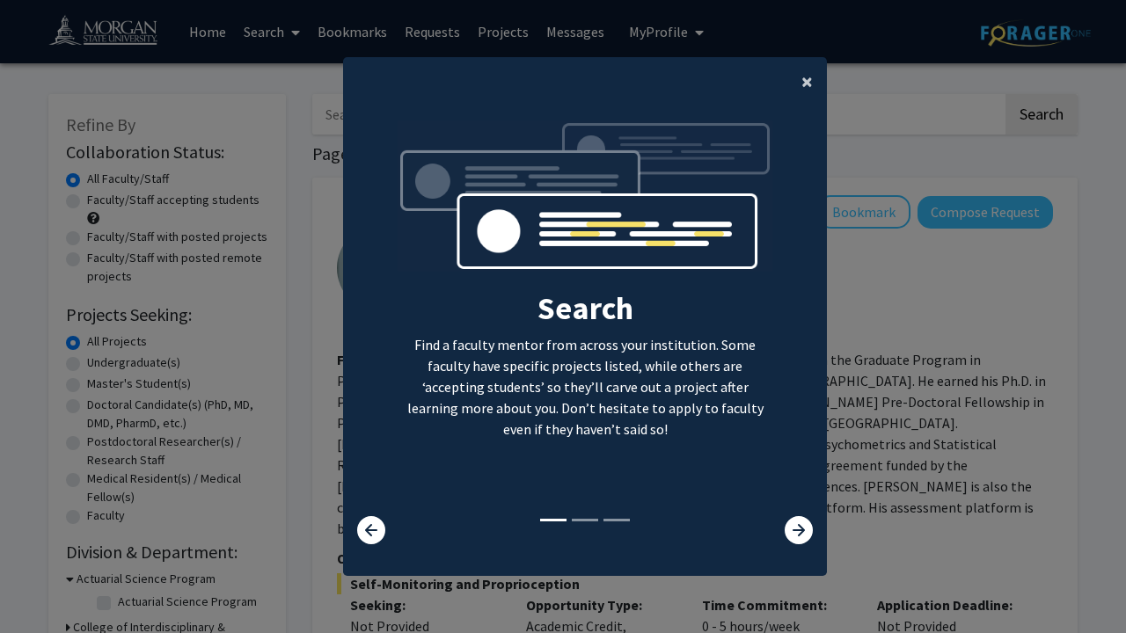
click at [810, 75] on span "×" at bounding box center [806, 81] width 11 height 27
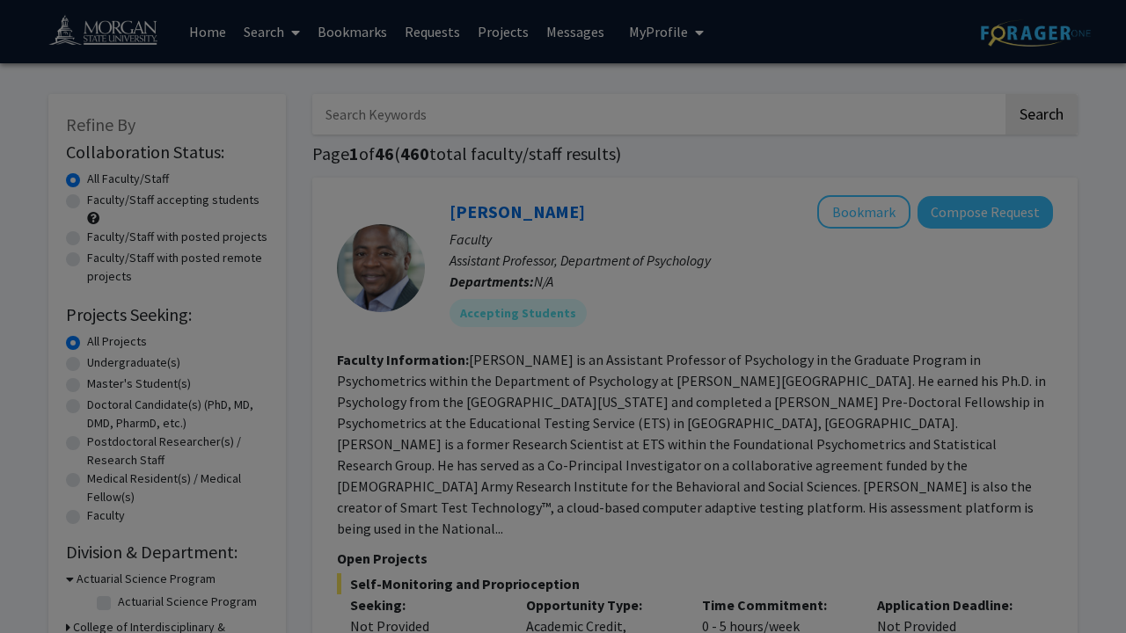
click at [793, 77] on div "Search Find a faculty mentor from across your institution. Some faculty have sp…" at bounding box center [585, 172] width 482 height 396
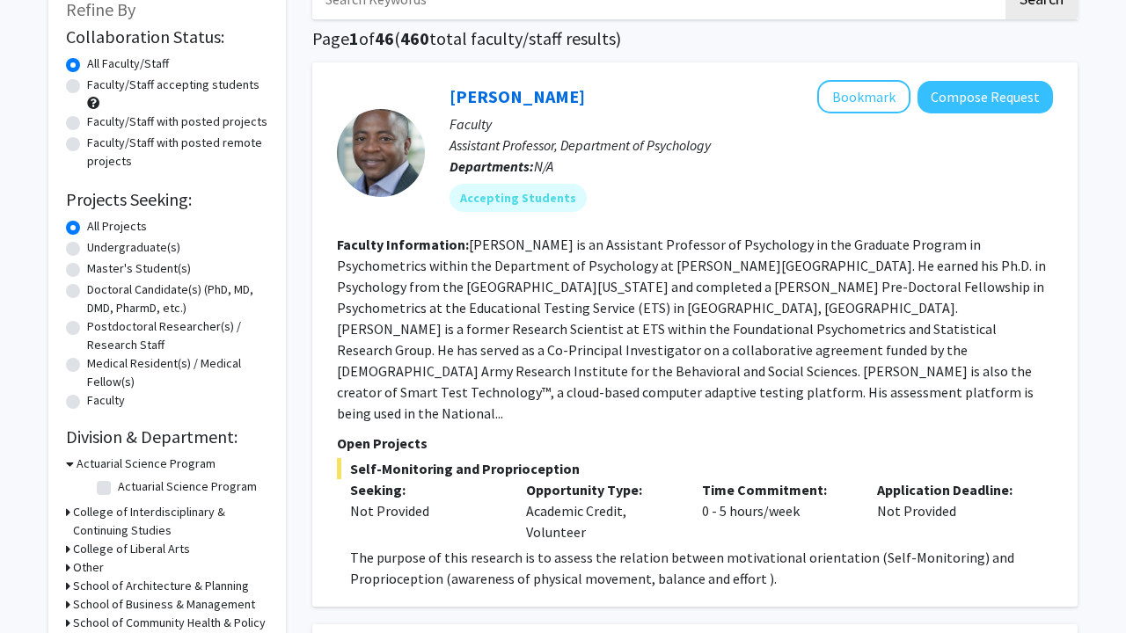
scroll to position [117, 0]
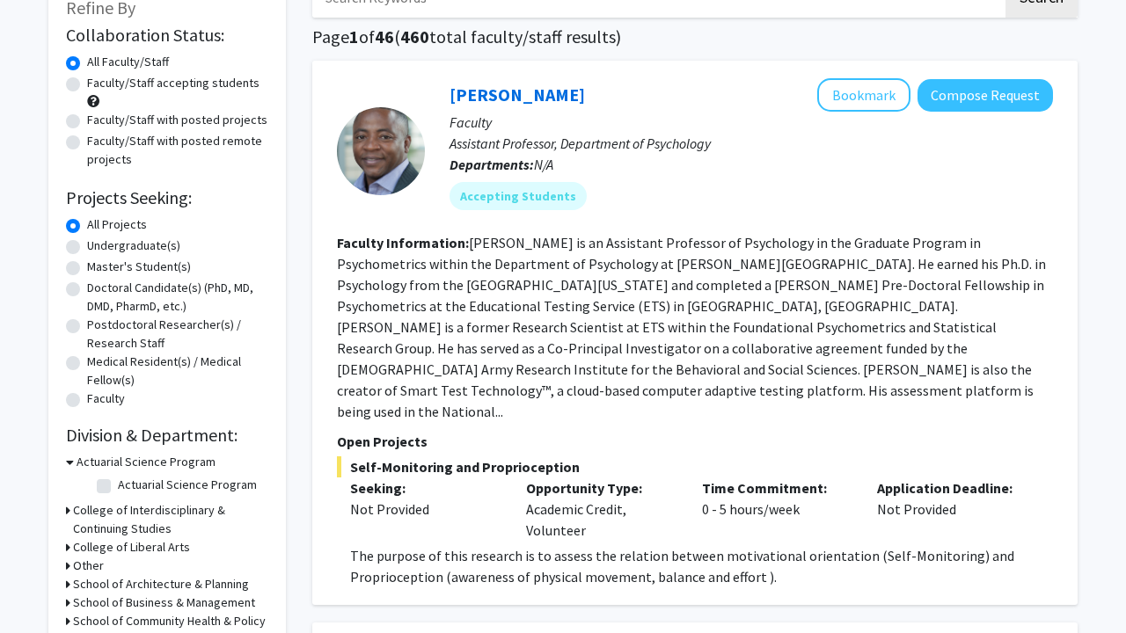
click at [87, 251] on label "Undergraduate(s)" at bounding box center [133, 246] width 93 height 18
click at [87, 248] on input "Undergraduate(s)" at bounding box center [92, 242] width 11 height 11
radio input "true"
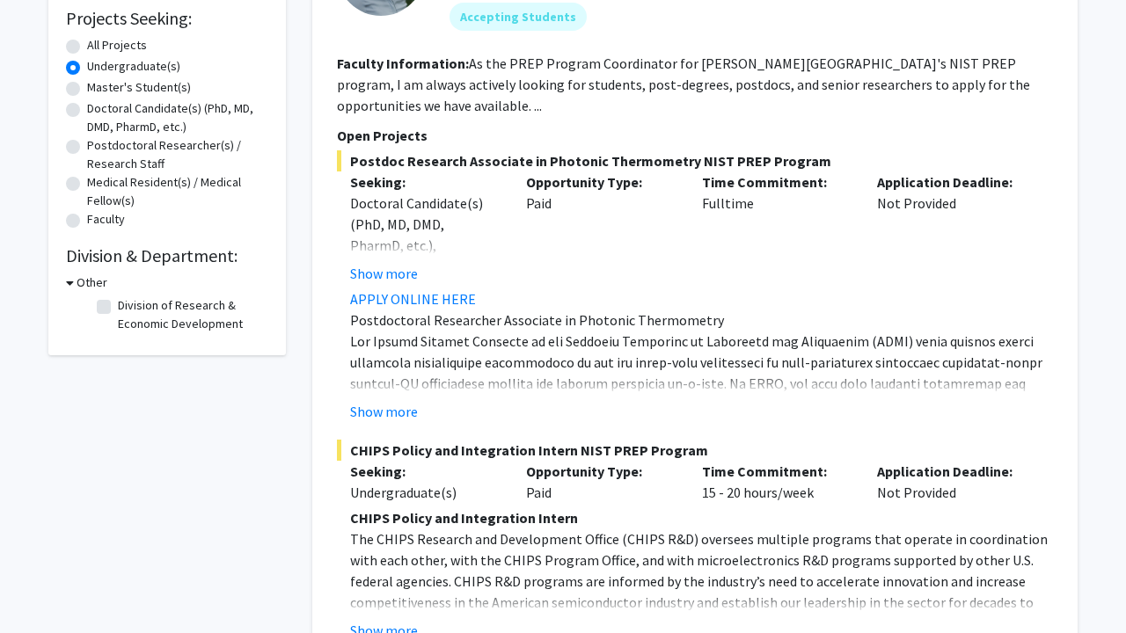
scroll to position [294, 0]
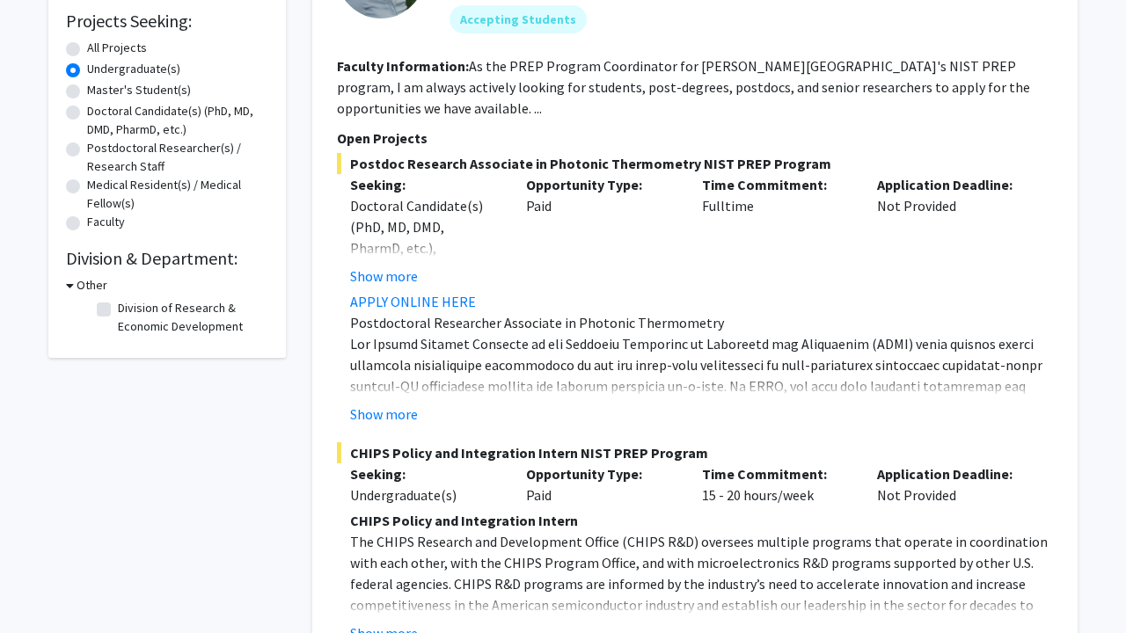
click at [73, 289] on div "Other" at bounding box center [167, 285] width 202 height 18
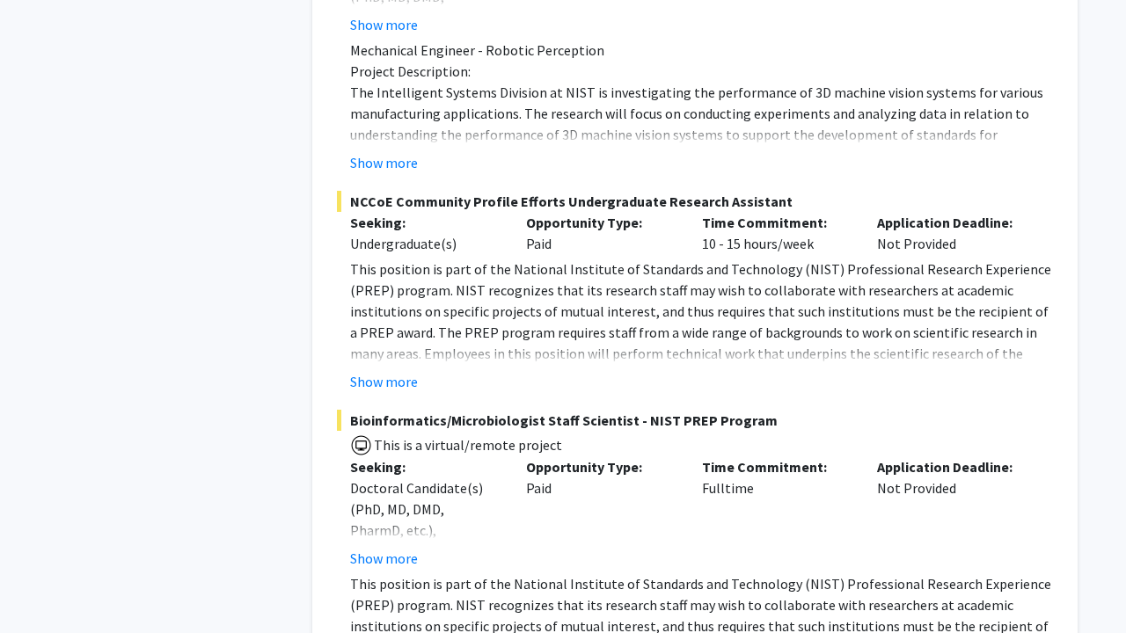
scroll to position [1367, 0]
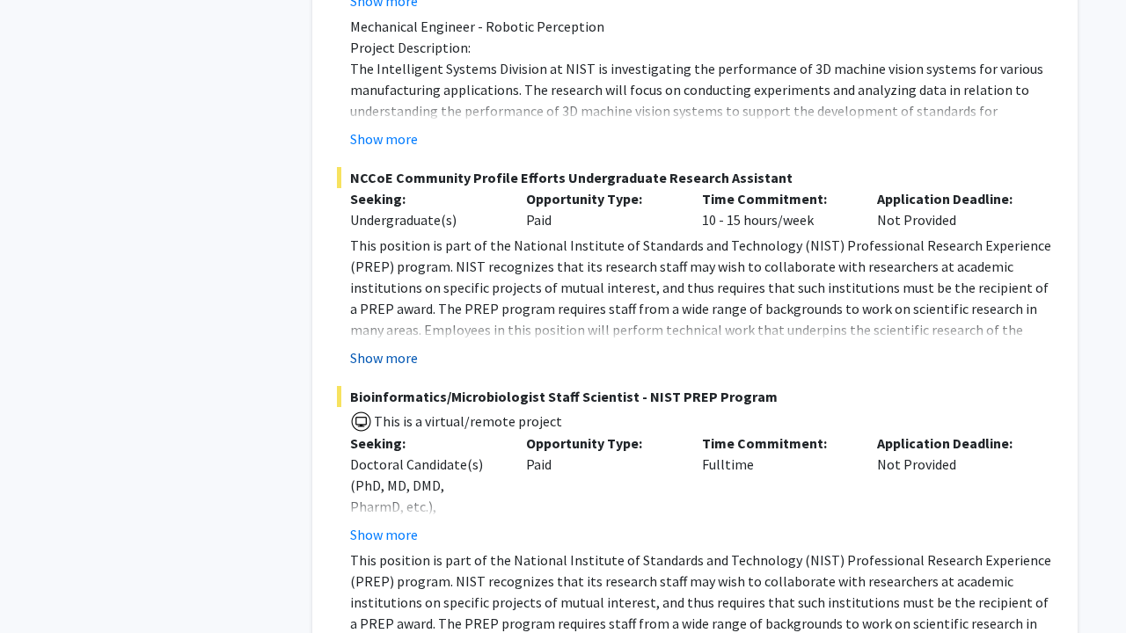
click at [398, 362] on button "Show more" at bounding box center [384, 357] width 68 height 21
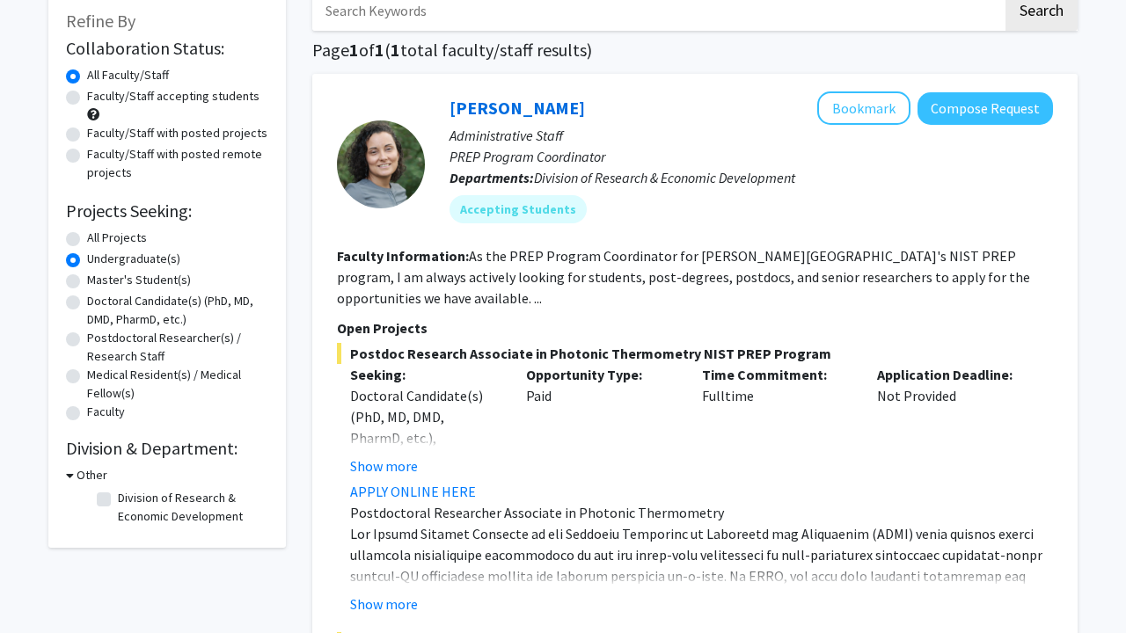
scroll to position [105, 0]
click at [406, 470] on button "Show more" at bounding box center [384, 465] width 68 height 21
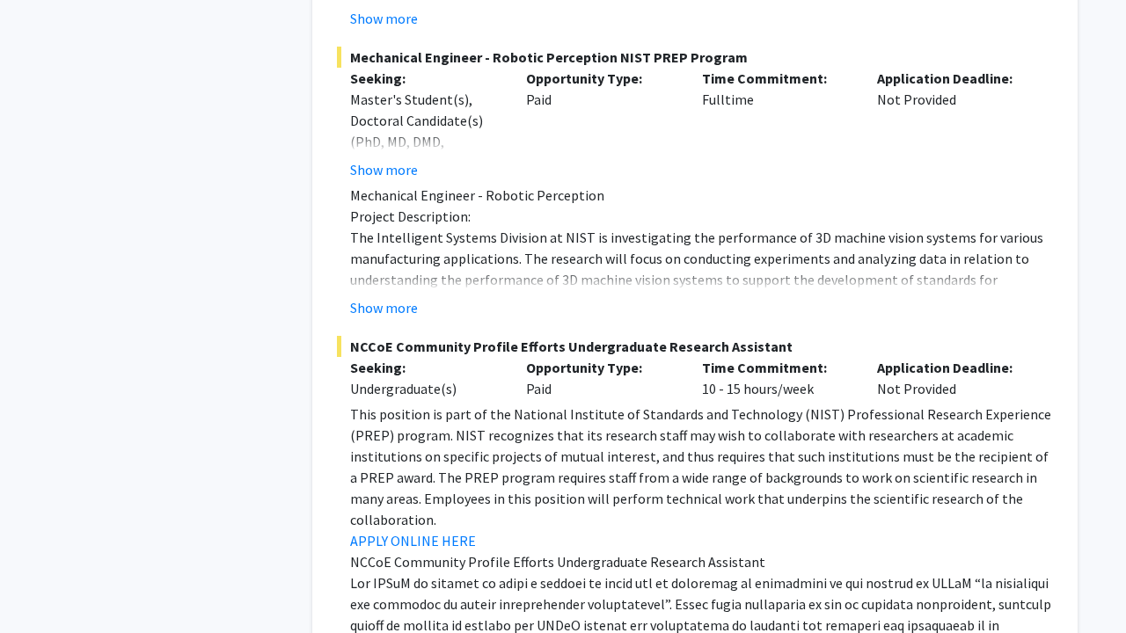
scroll to position [983, 0]
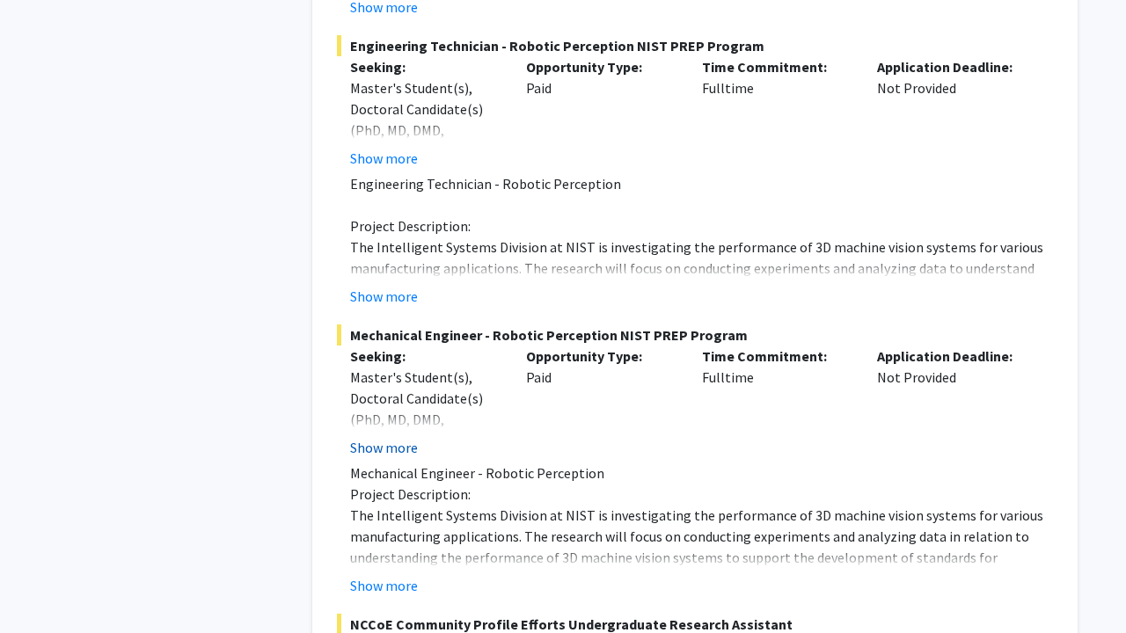
click at [407, 437] on button "Show more" at bounding box center [384, 447] width 68 height 21
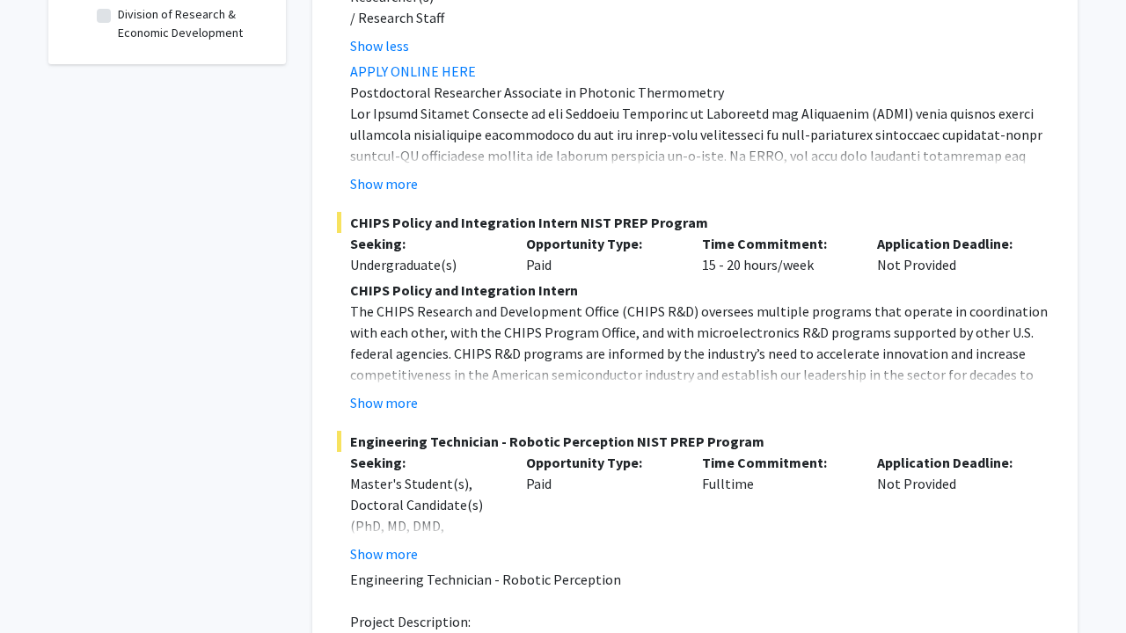
scroll to position [596, 0]
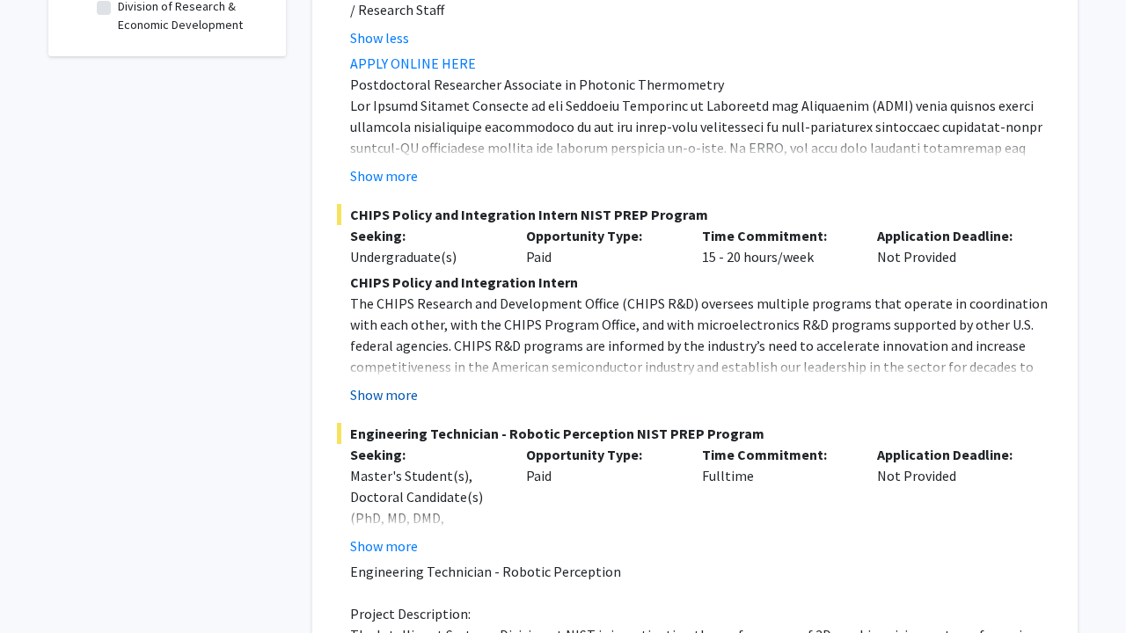
click at [400, 384] on button "Show more" at bounding box center [384, 394] width 68 height 21
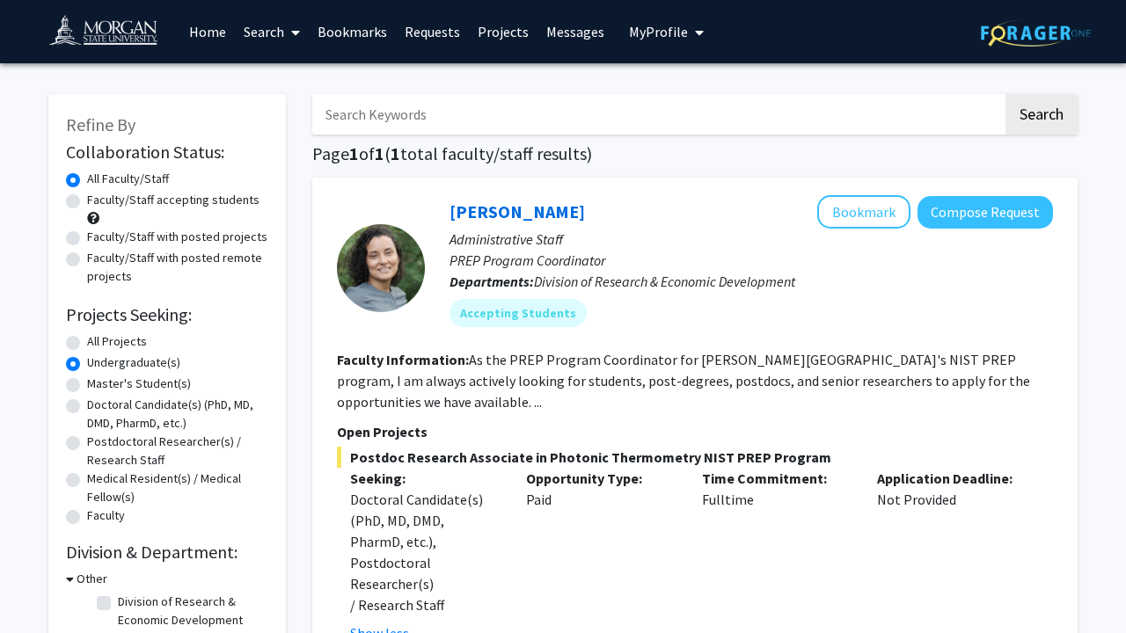
scroll to position [0, 0]
click at [511, 208] on link "Jennifer Whitted" at bounding box center [517, 212] width 135 height 22
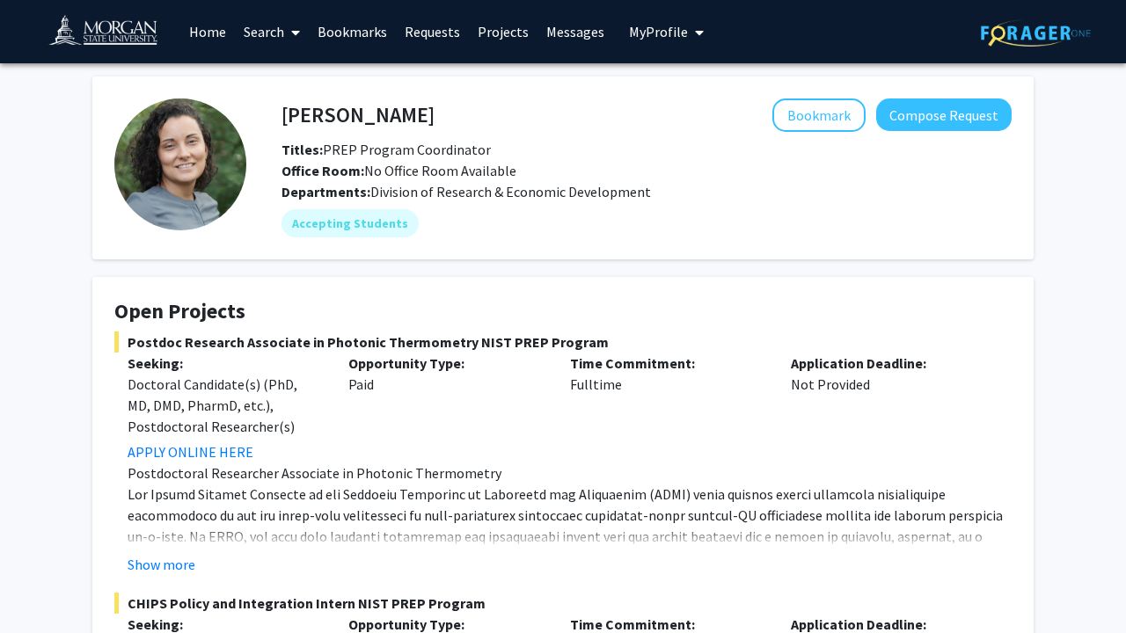
click at [355, 121] on h4 "Jennifer Whitted" at bounding box center [357, 115] width 153 height 33
click at [928, 116] on button "Compose Request" at bounding box center [943, 115] width 135 height 33
click at [341, 113] on h4 "Jennifer Whitted" at bounding box center [357, 115] width 153 height 33
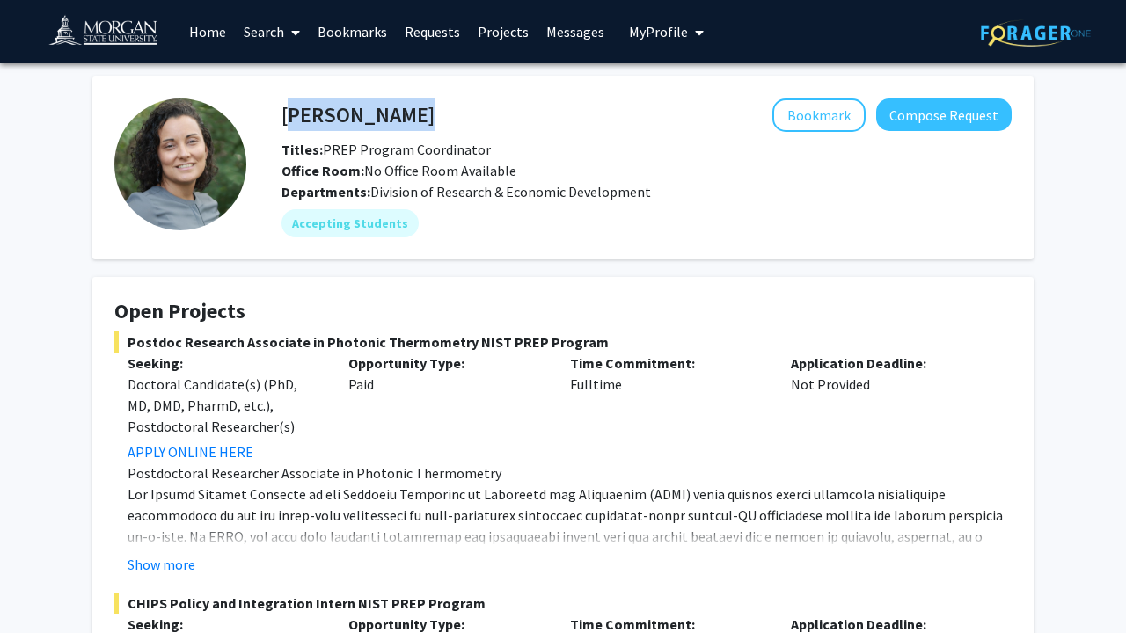
copy h4 "Jennifer Whitted"
click at [567, 24] on link "Messages" at bounding box center [575, 32] width 76 height 62
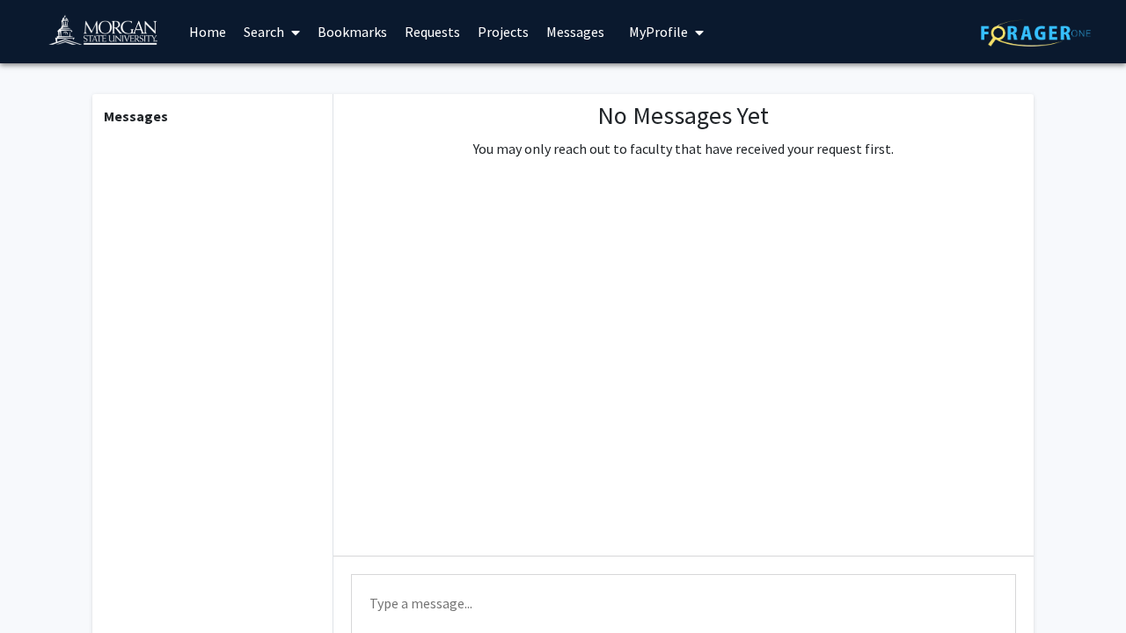
click at [439, 39] on link "Requests" at bounding box center [432, 32] width 73 height 62
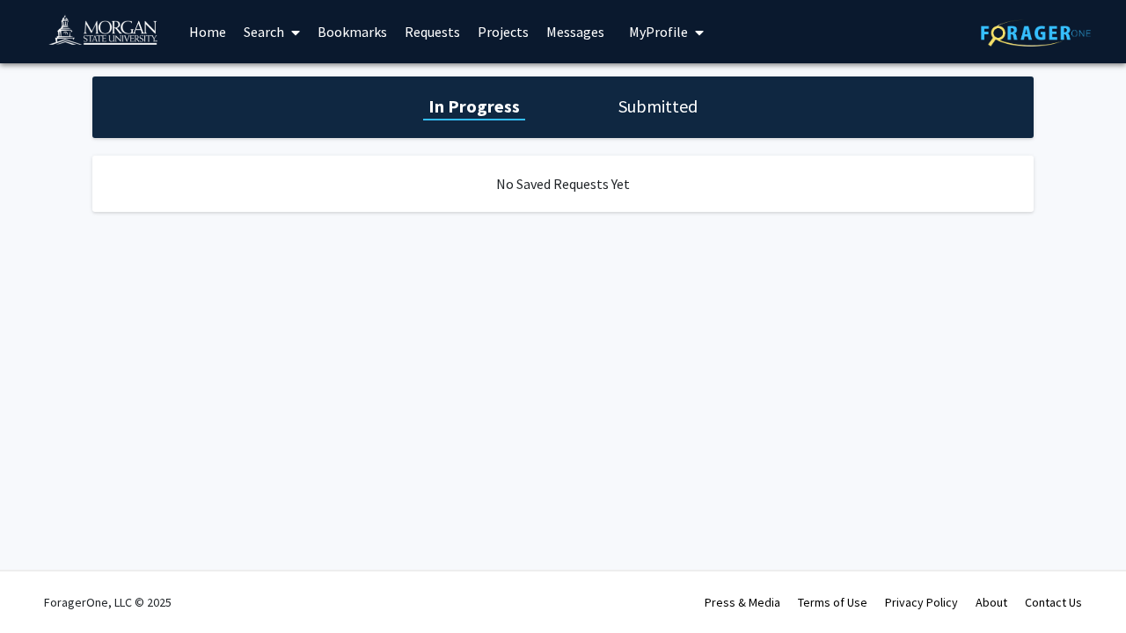
click at [632, 97] on h1 "Submitted" at bounding box center [658, 106] width 90 height 25
click at [560, 35] on link "Messages" at bounding box center [575, 32] width 76 height 62
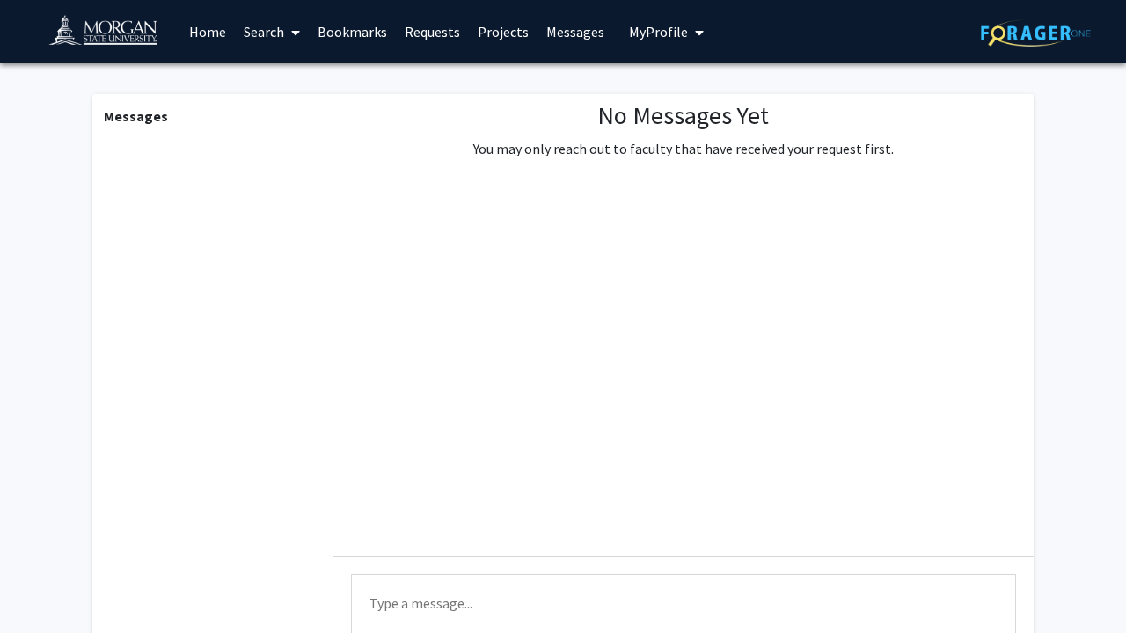
click at [429, 26] on link "Requests" at bounding box center [432, 32] width 73 height 62
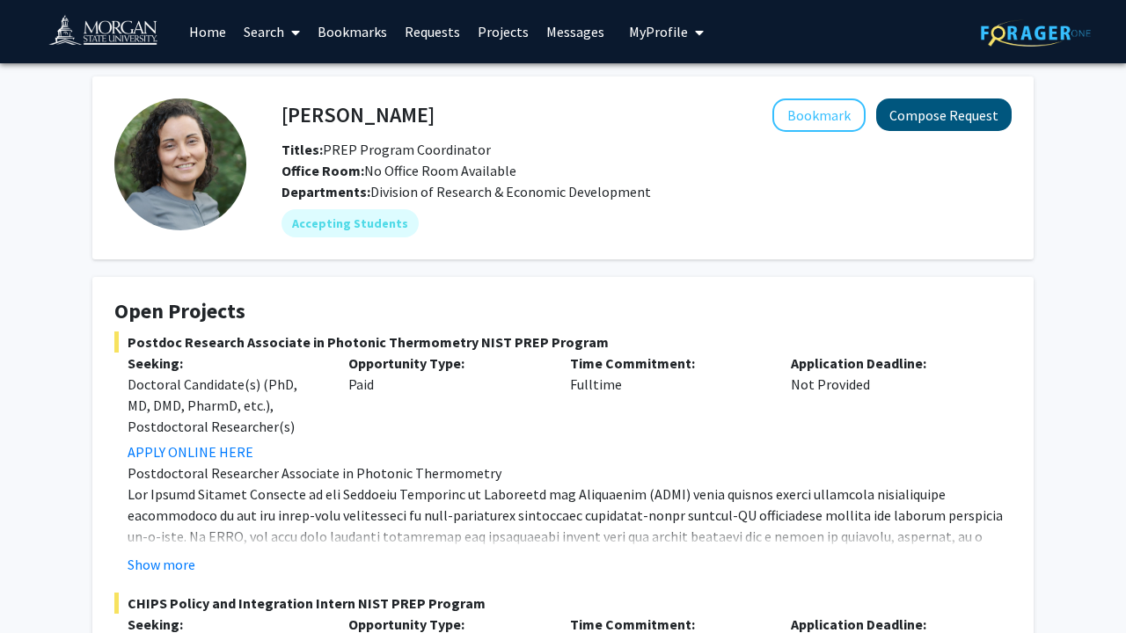
click at [973, 113] on button "Compose Request" at bounding box center [943, 115] width 135 height 33
